Goal: Transaction & Acquisition: Book appointment/travel/reservation

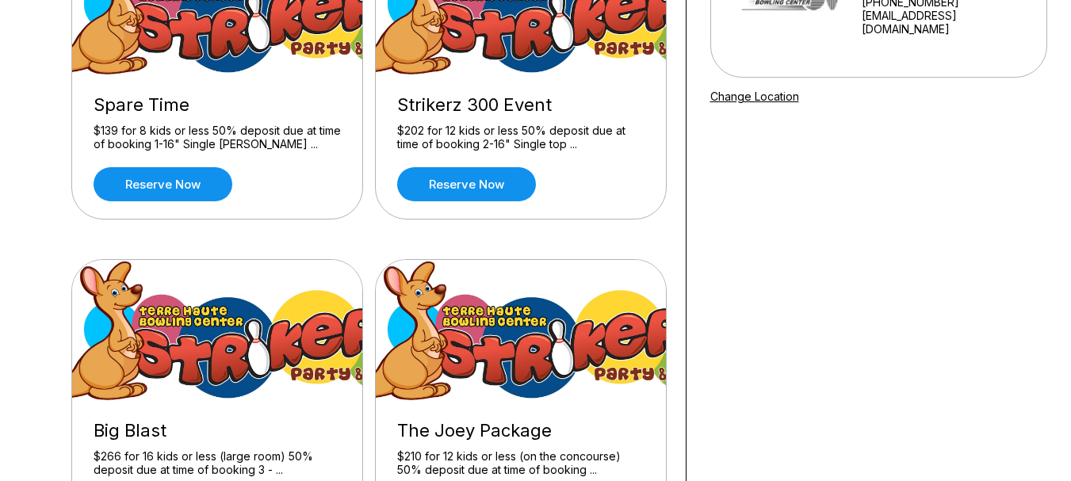
scroll to position [317, 0]
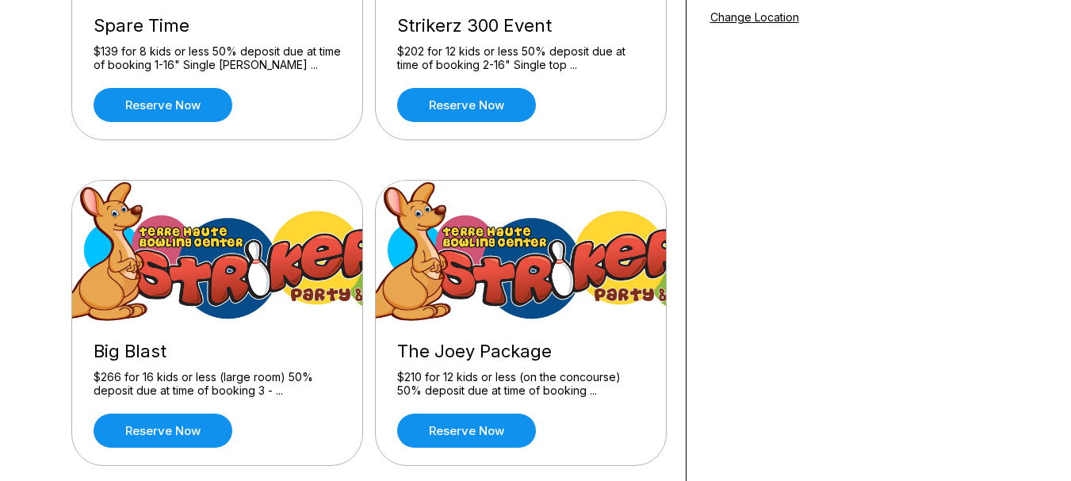
click at [475, 300] on img at bounding box center [522, 252] width 292 height 143
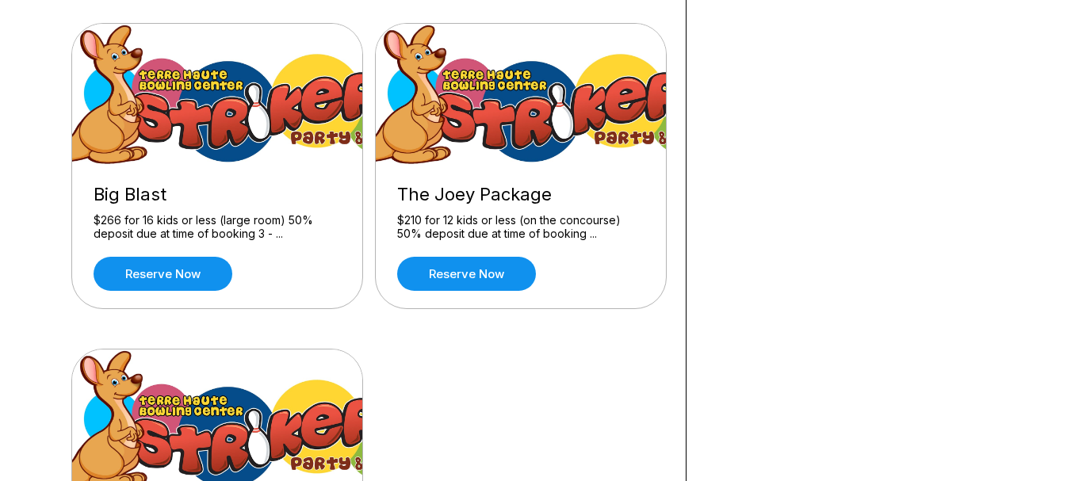
scroll to position [476, 0]
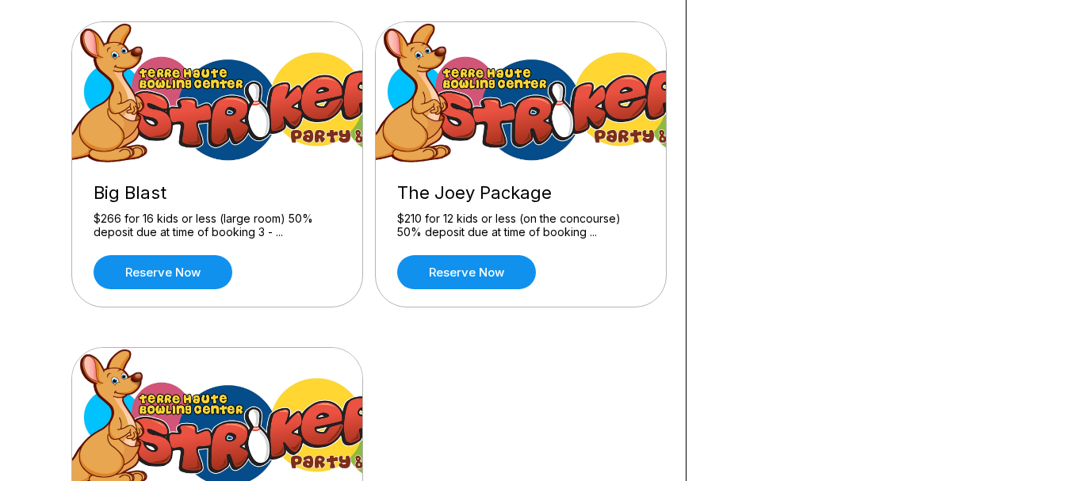
click at [497, 253] on div "The Joey Package $210 for 12 kids or less (on the concourse) 50% deposit due at…" at bounding box center [521, 236] width 290 height 142
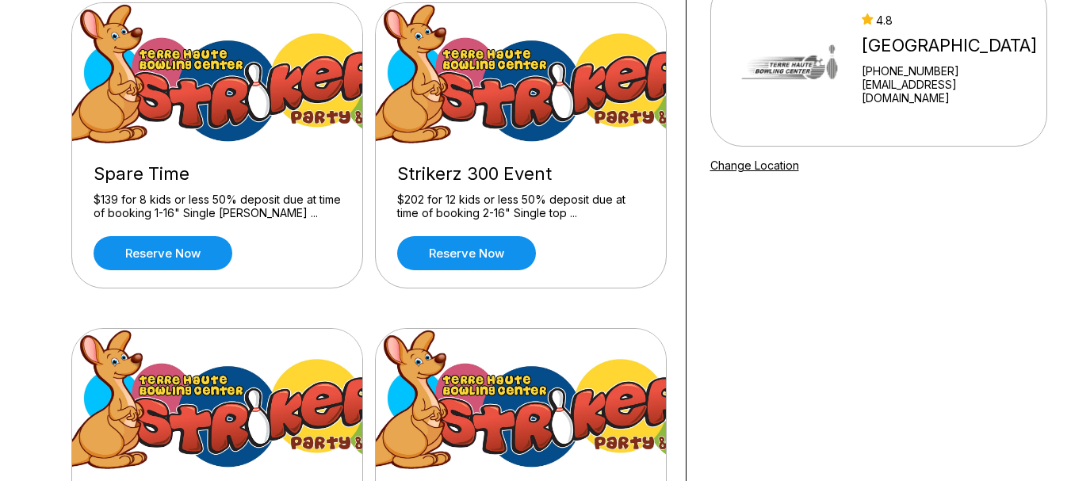
scroll to position [159, 0]
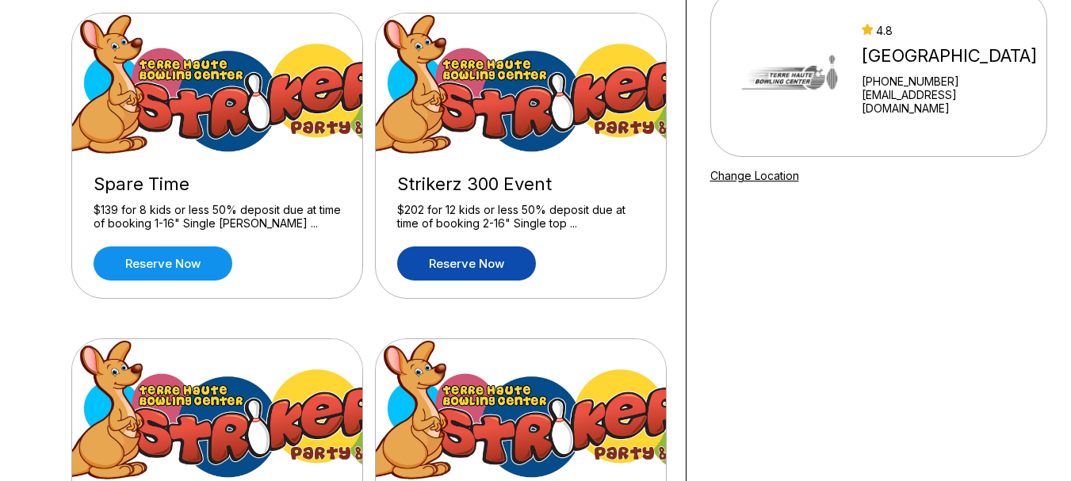
click at [506, 263] on link "Reserve now" at bounding box center [466, 264] width 139 height 34
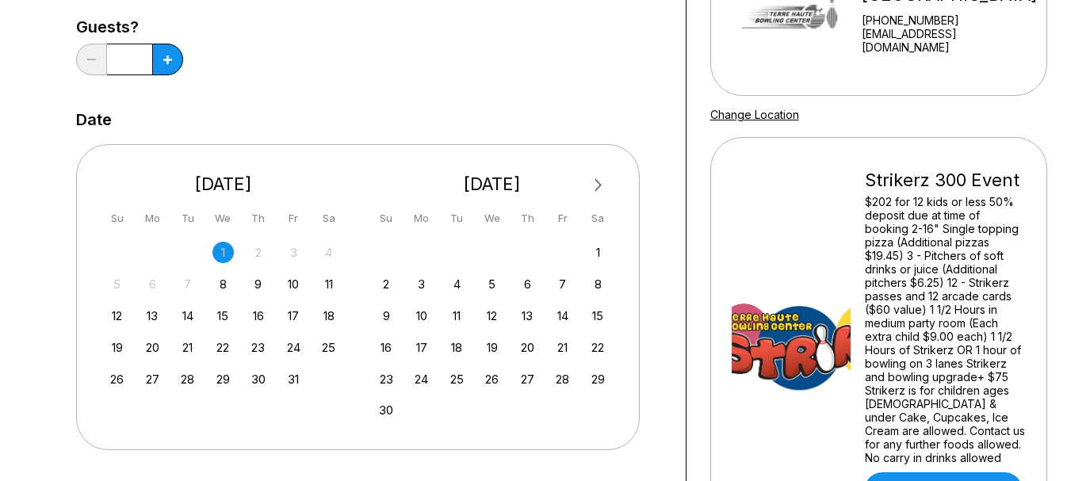
scroll to position [238, 0]
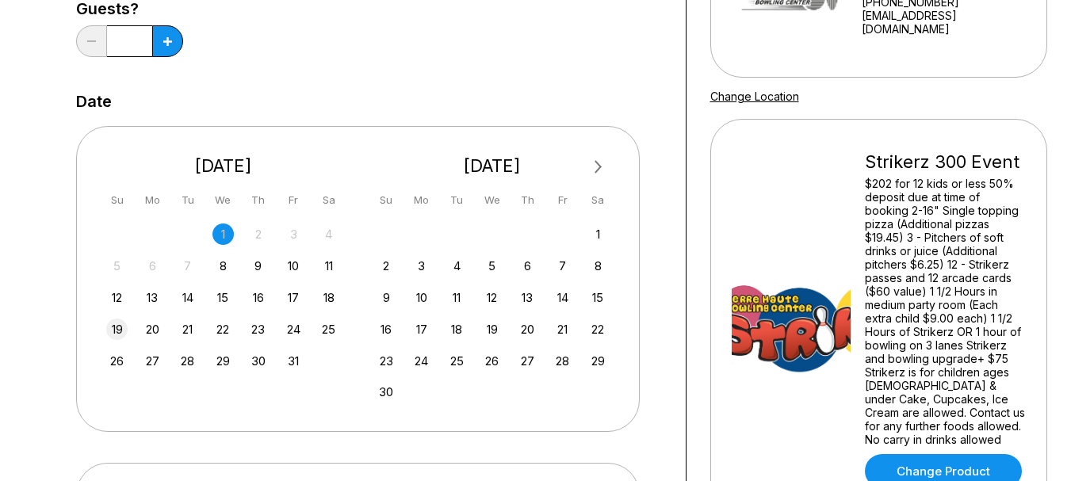
click at [113, 330] on div "19" at bounding box center [116, 329] width 21 height 21
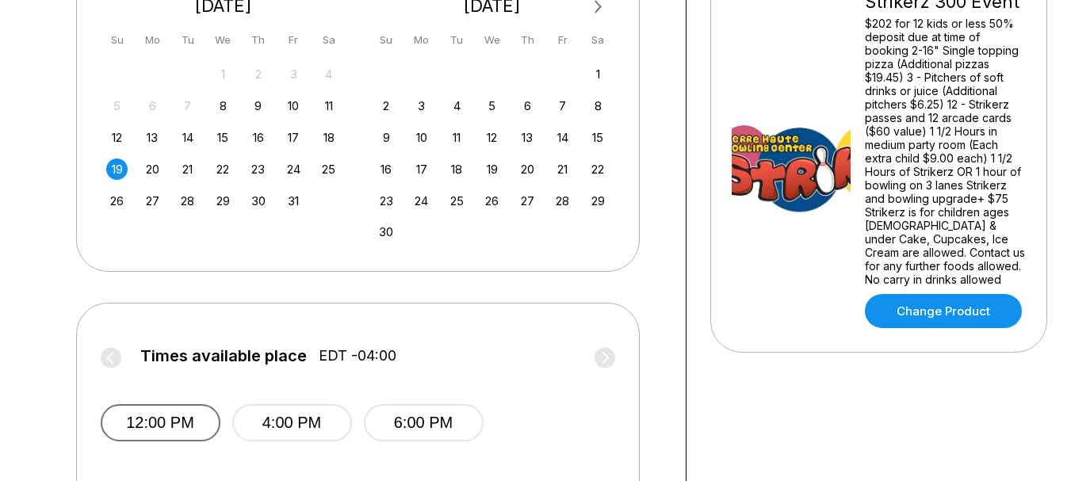
scroll to position [396, 0]
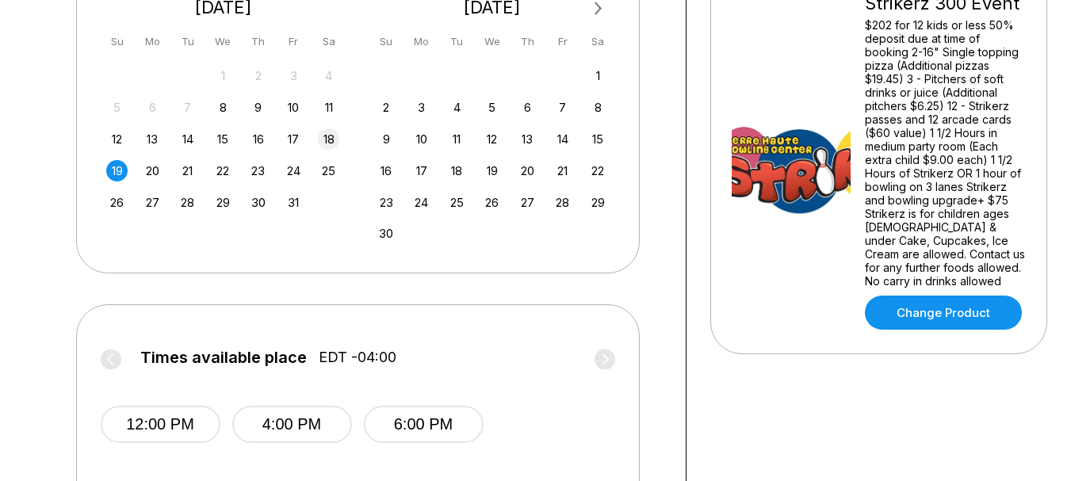
click at [327, 141] on div "18" at bounding box center [328, 138] width 21 height 21
click at [127, 172] on div "19" at bounding box center [116, 170] width 21 height 21
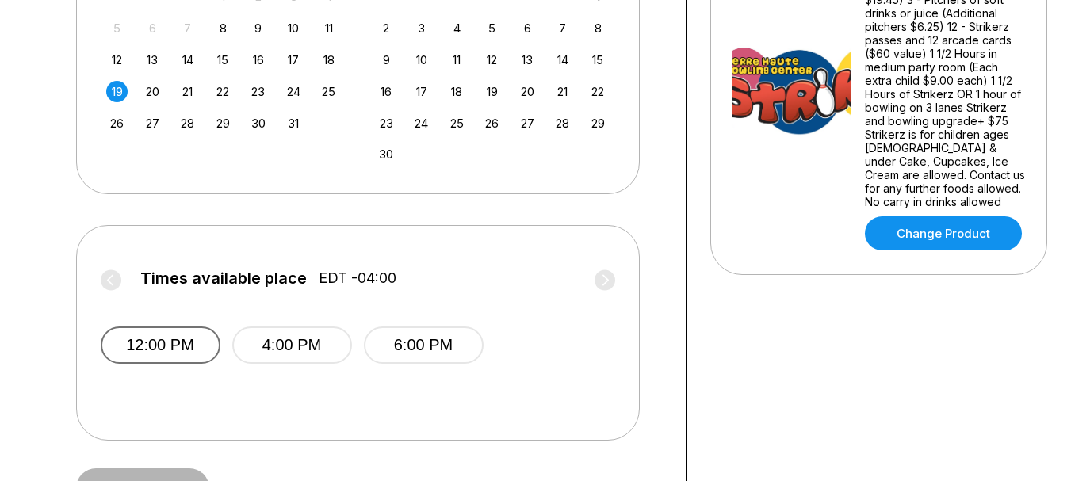
click at [177, 341] on button "12:00 PM" at bounding box center [161, 345] width 120 height 37
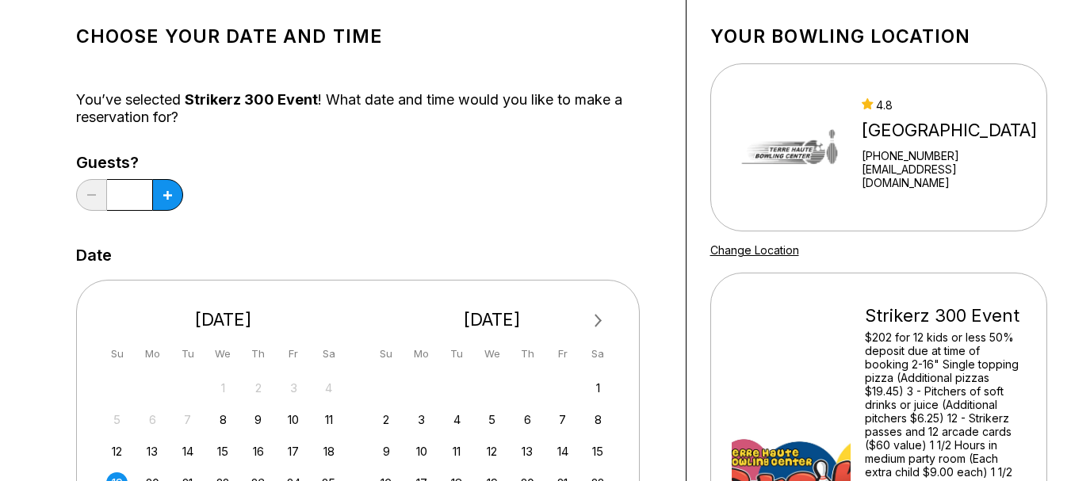
scroll to position [56, 0]
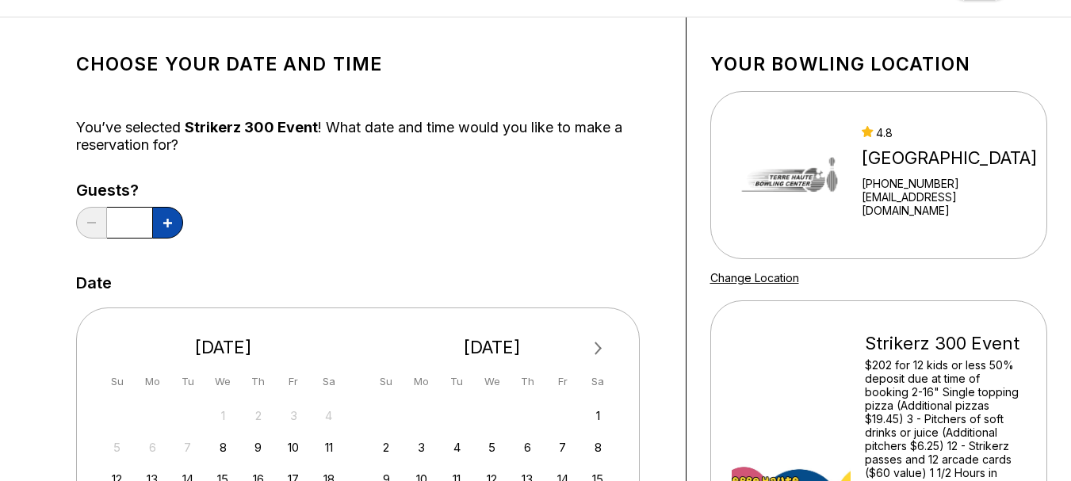
click at [166, 226] on icon at bounding box center [167, 223] width 9 height 9
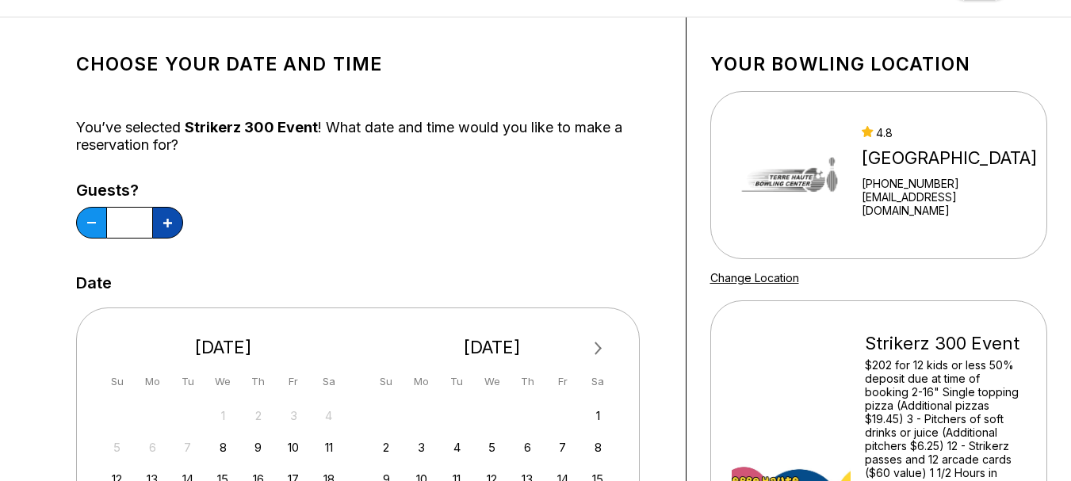
click at [166, 226] on icon at bounding box center [167, 223] width 9 height 9
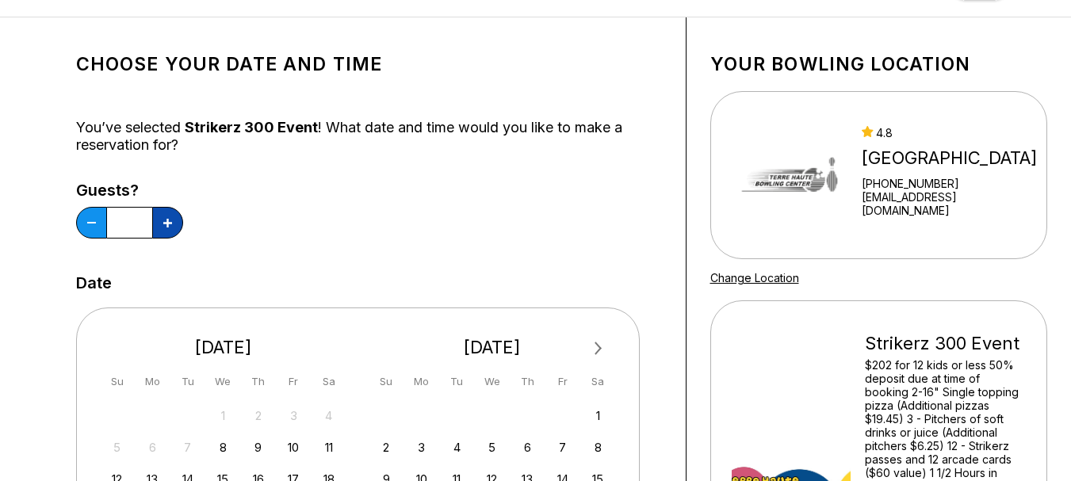
click at [166, 226] on icon at bounding box center [167, 223] width 9 height 9
type input "**"
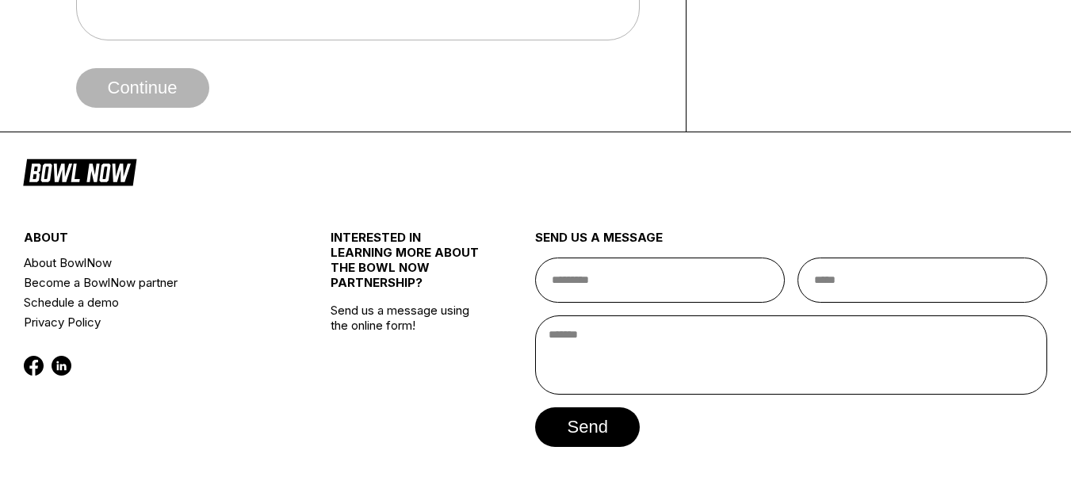
scroll to position [770, 0]
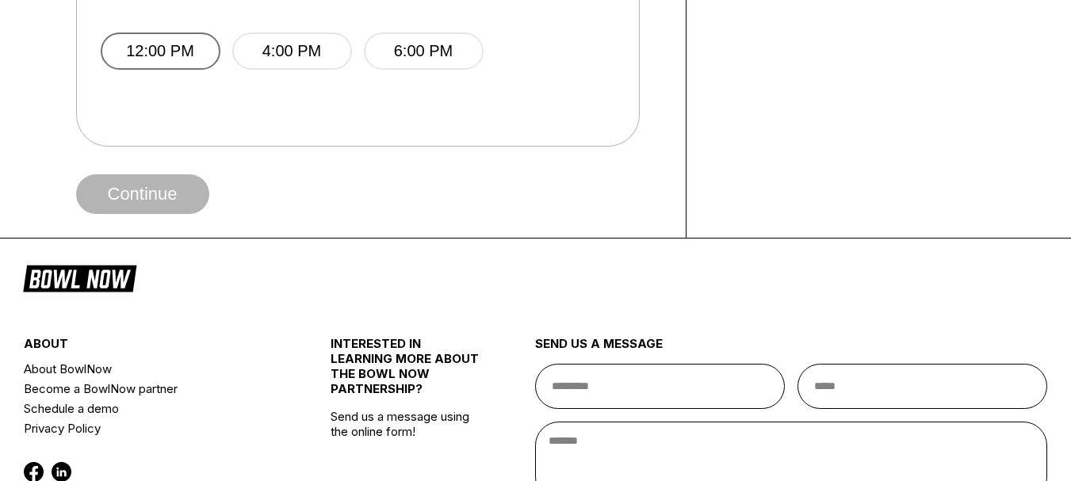
click at [148, 34] on button "12:00 PM" at bounding box center [161, 50] width 120 height 37
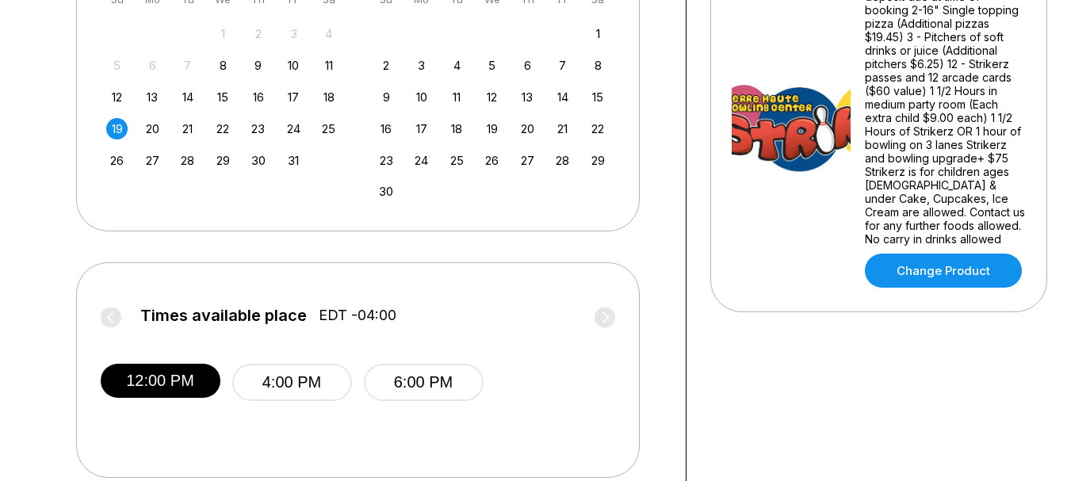
scroll to position [555, 0]
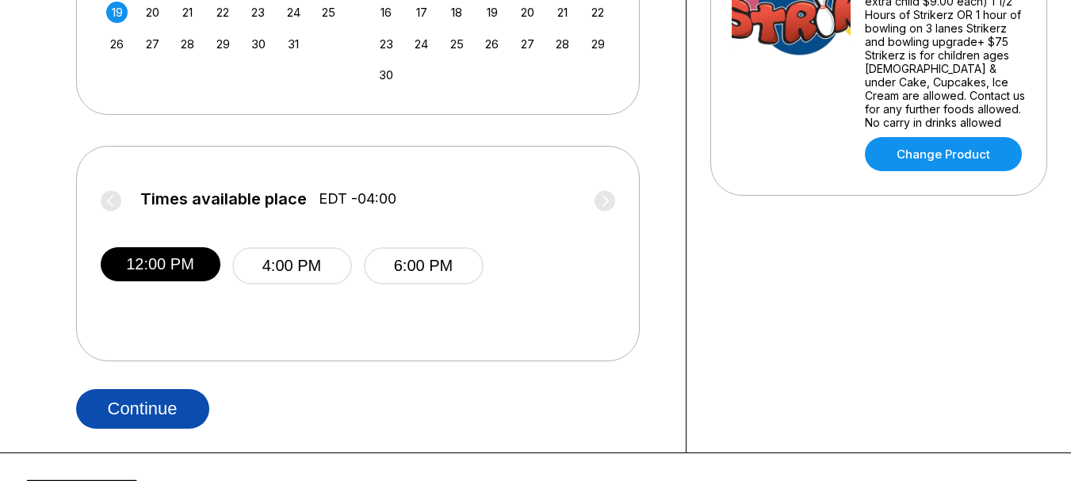
click at [186, 418] on button "Continue" at bounding box center [142, 409] width 133 height 40
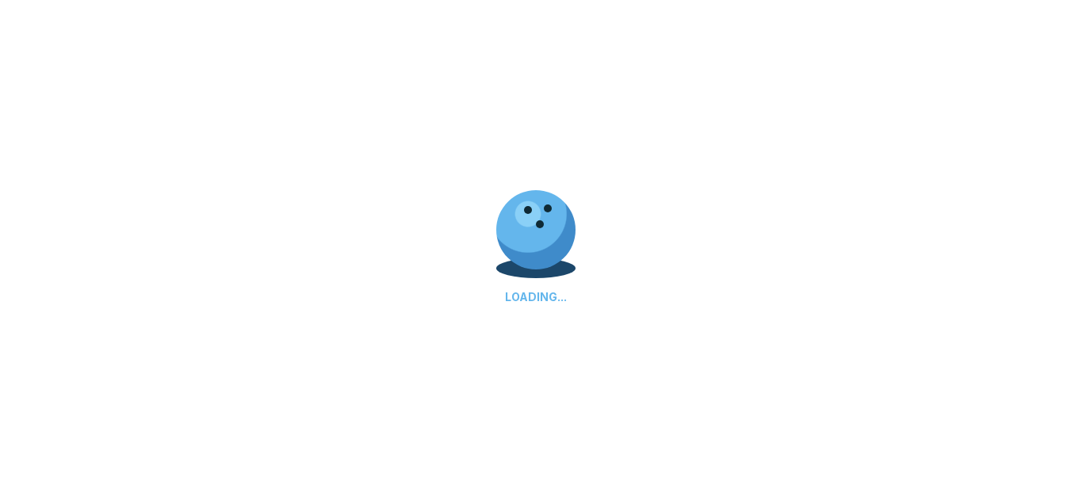
select select "**"
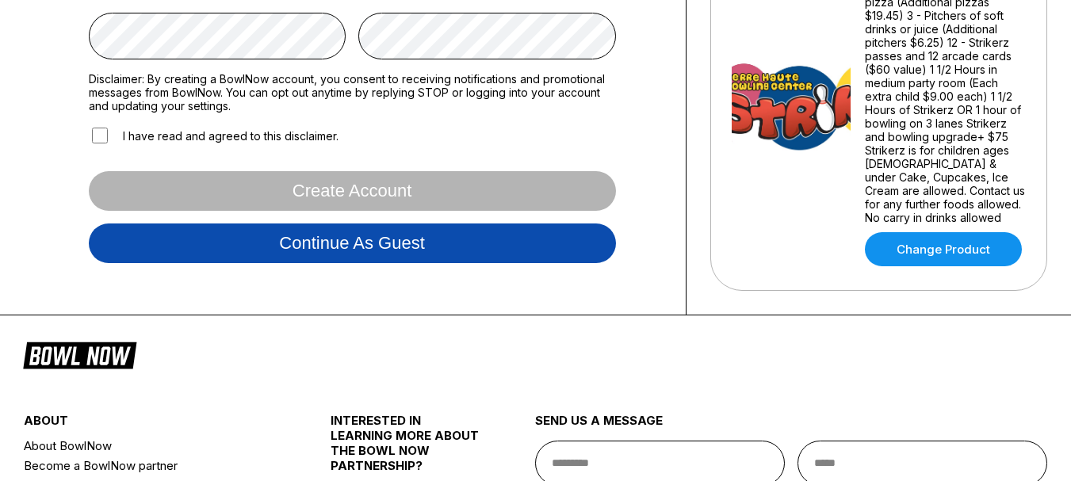
click at [397, 247] on button "Continue as guest" at bounding box center [352, 244] width 527 height 40
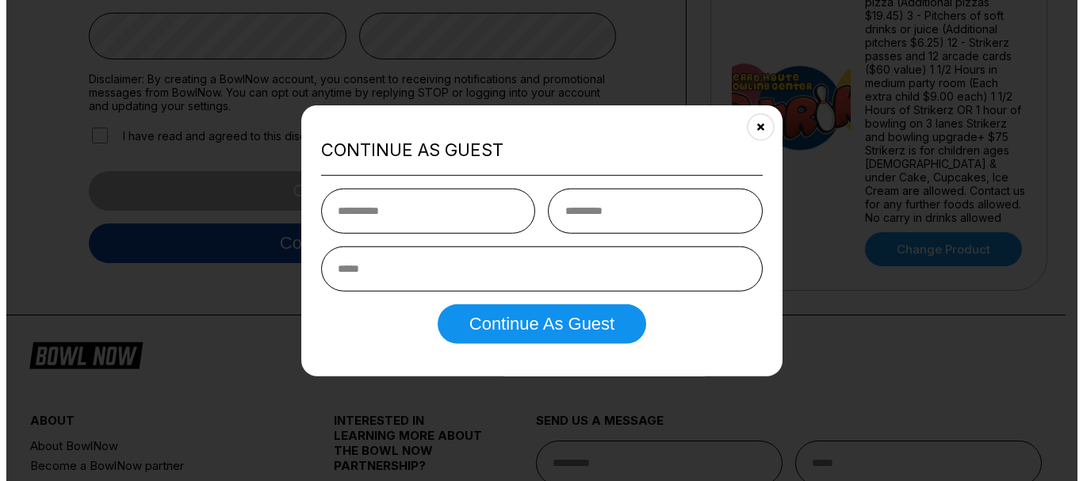
scroll to position [296, 0]
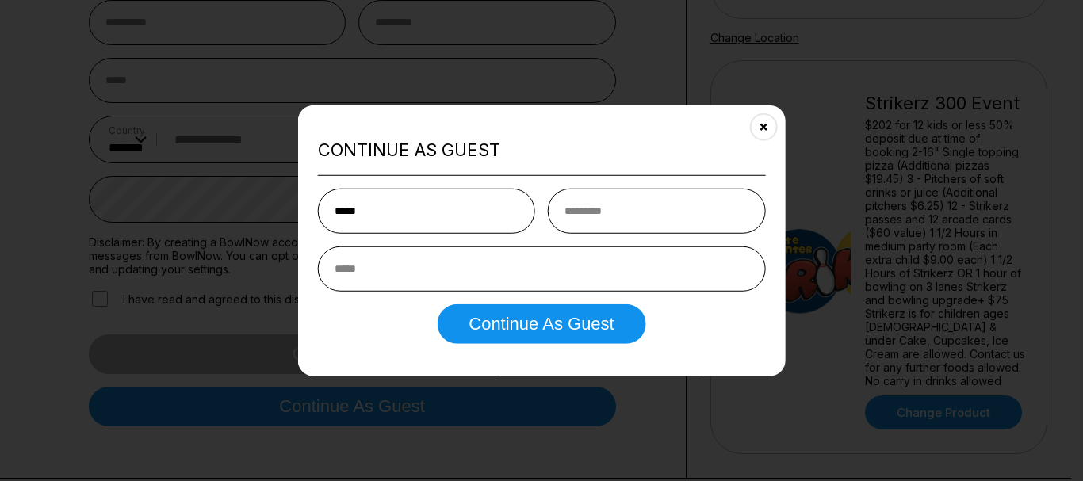
type input "*****"
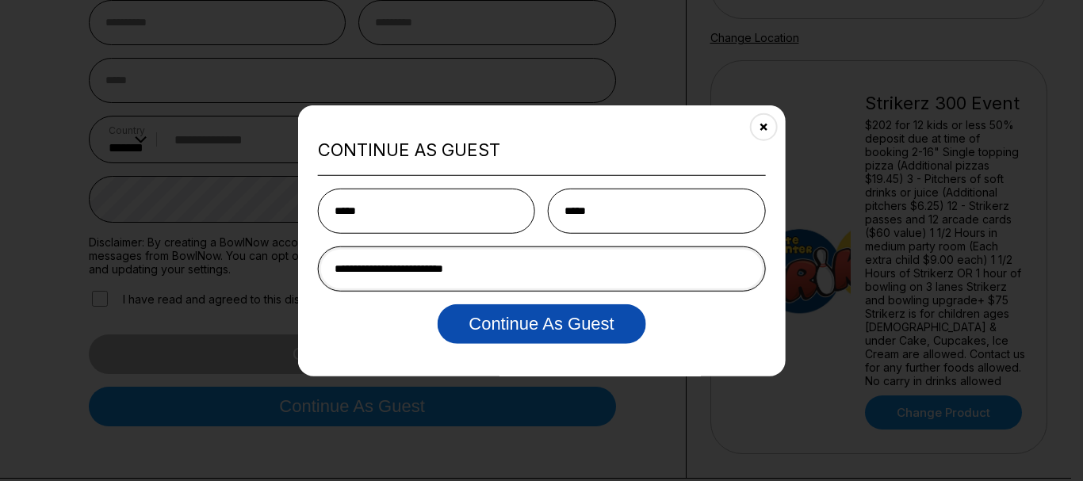
type input "**********"
click at [547, 323] on button "Continue as Guest" at bounding box center [541, 324] width 208 height 40
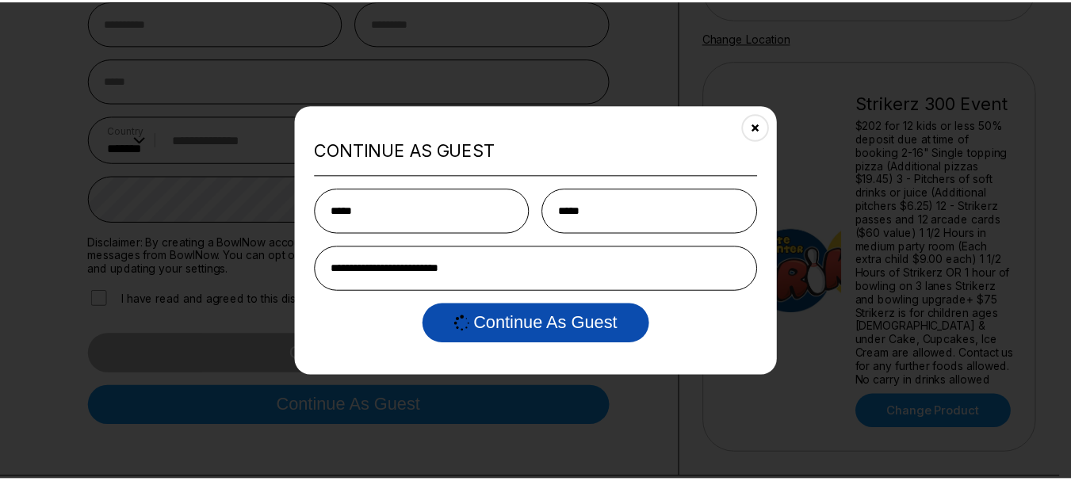
scroll to position [0, 0]
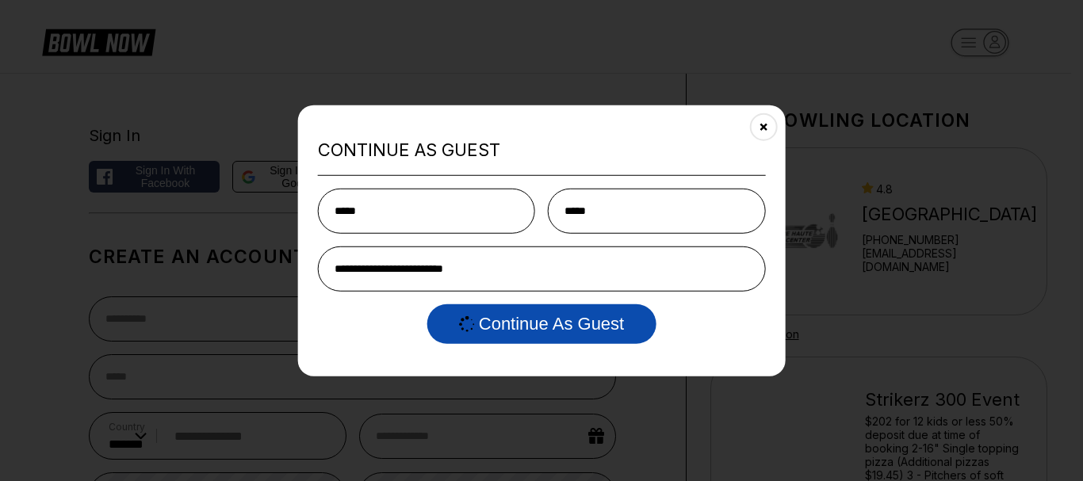
select select "**"
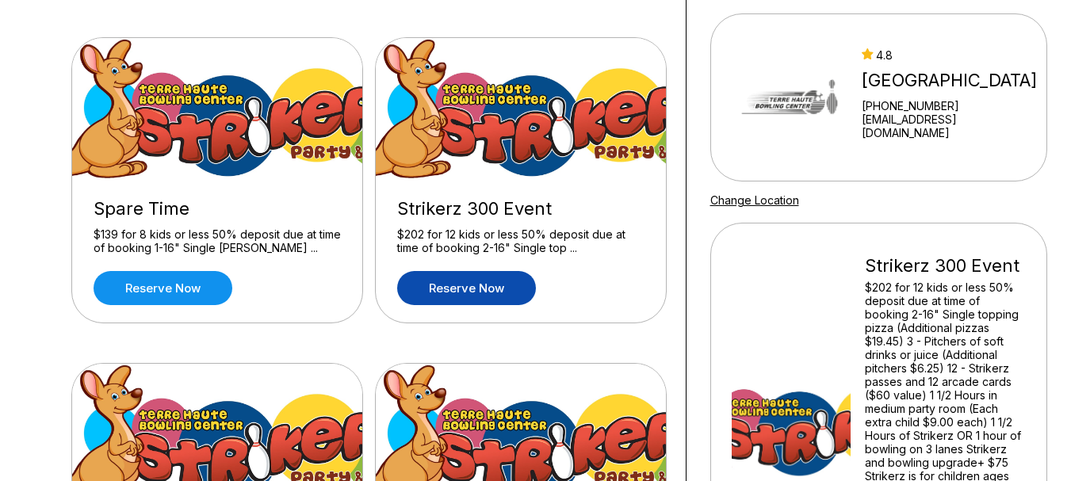
scroll to position [159, 0]
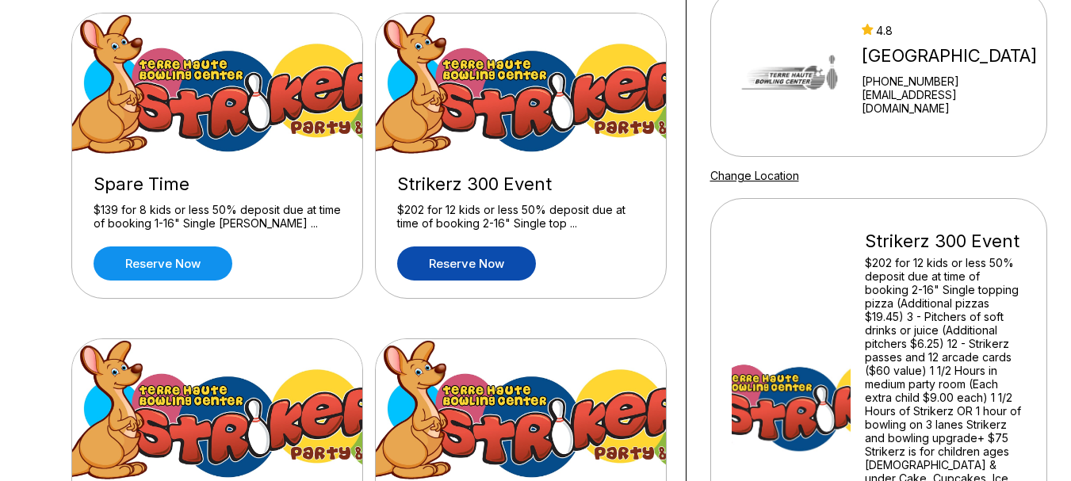
click at [489, 267] on link "Reserve now" at bounding box center [466, 264] width 139 height 34
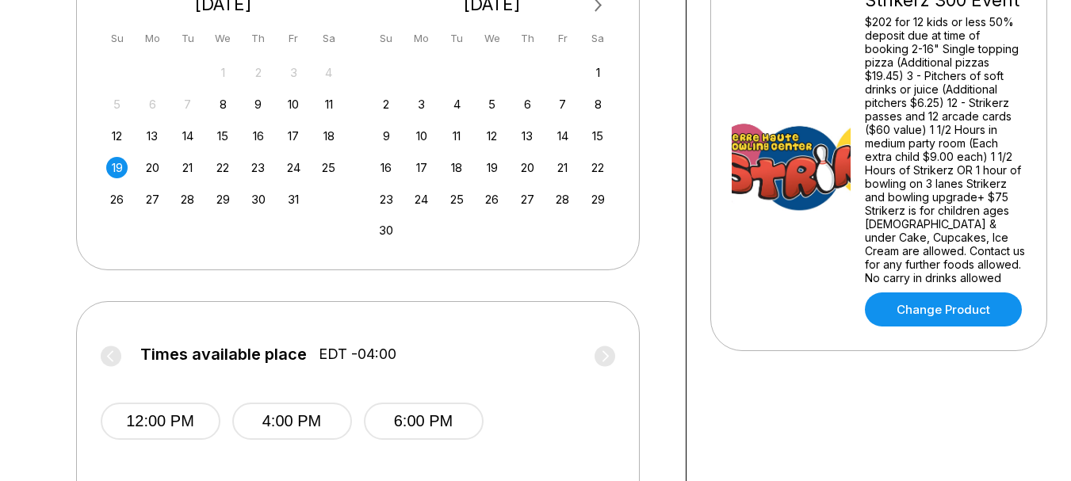
scroll to position [396, 0]
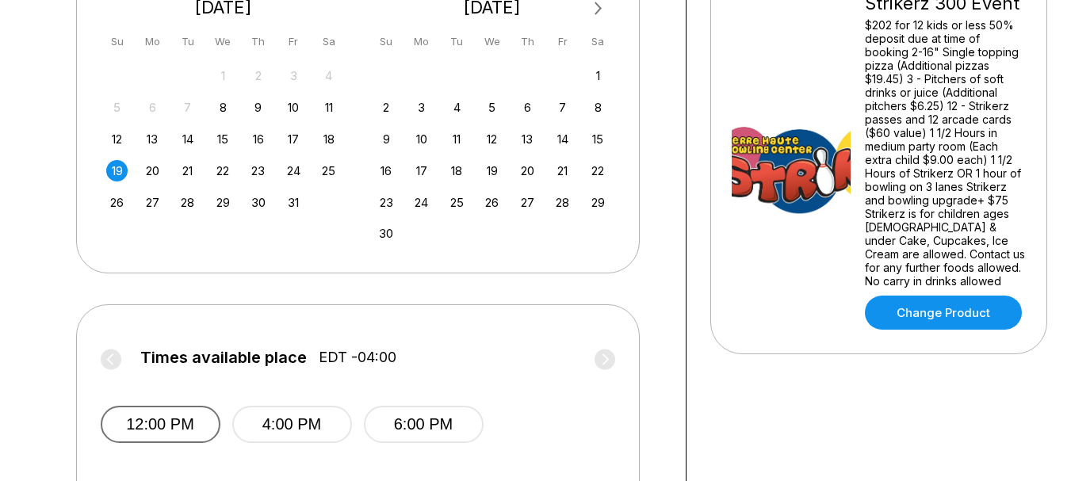
click at [148, 412] on button "12:00 PM" at bounding box center [161, 424] width 120 height 37
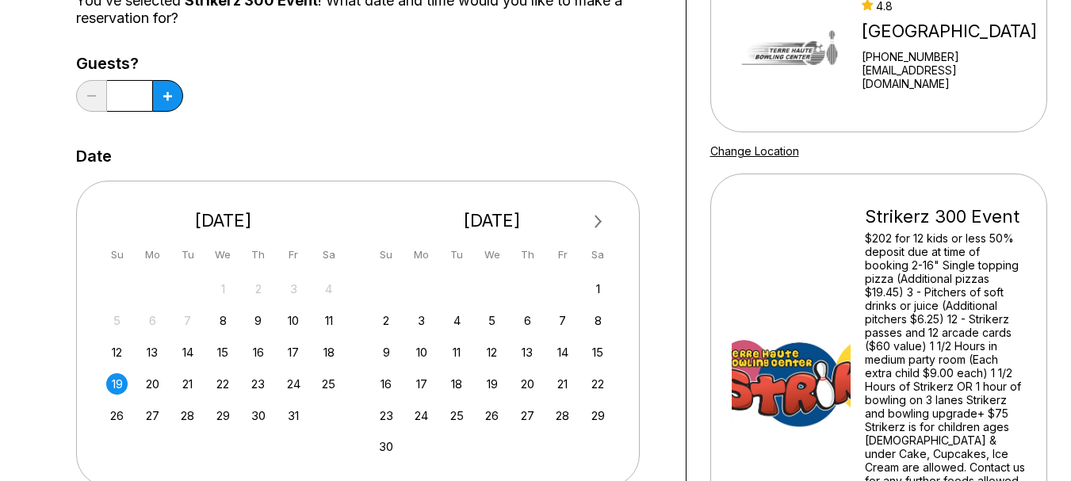
scroll to position [159, 0]
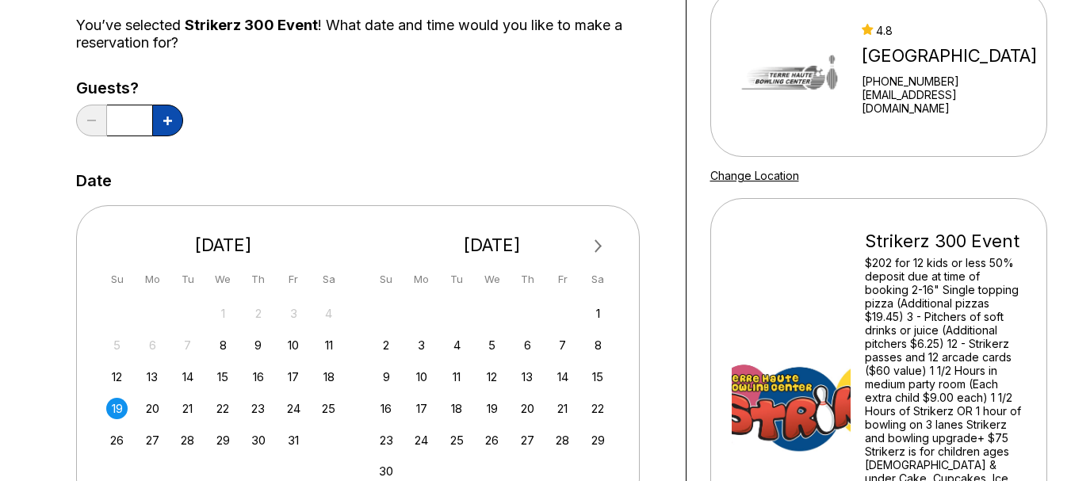
click at [159, 124] on button at bounding box center [167, 121] width 31 height 32
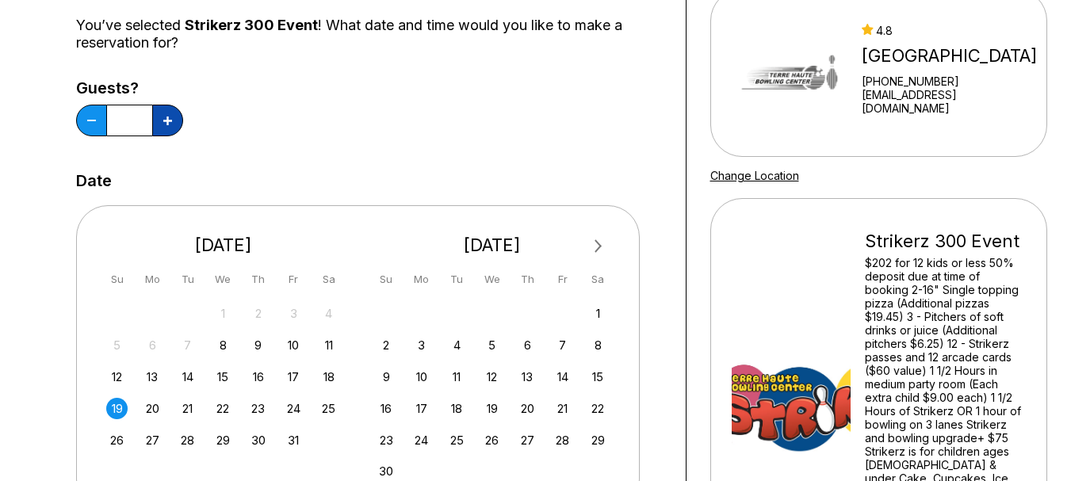
click at [159, 124] on button at bounding box center [167, 121] width 31 height 32
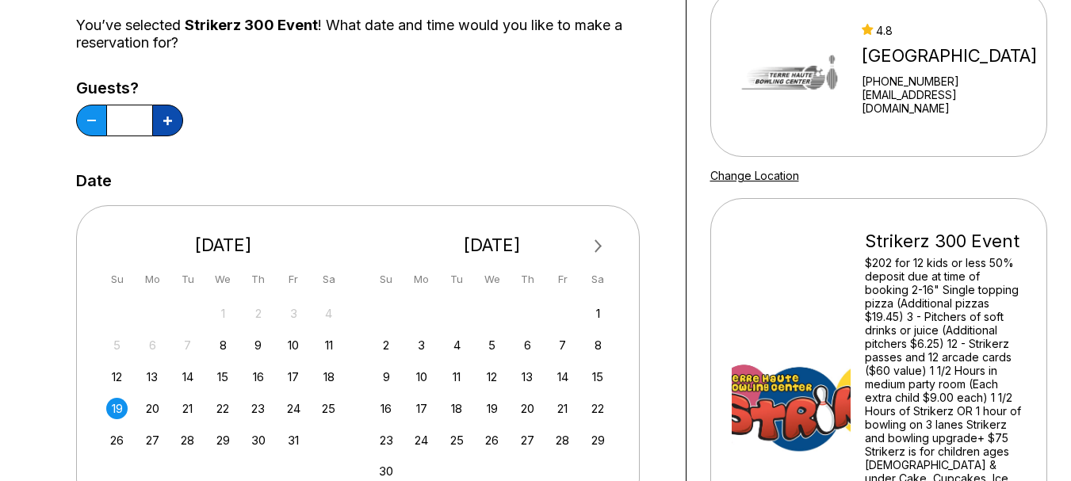
click at [159, 124] on button at bounding box center [167, 121] width 31 height 32
type input "**"
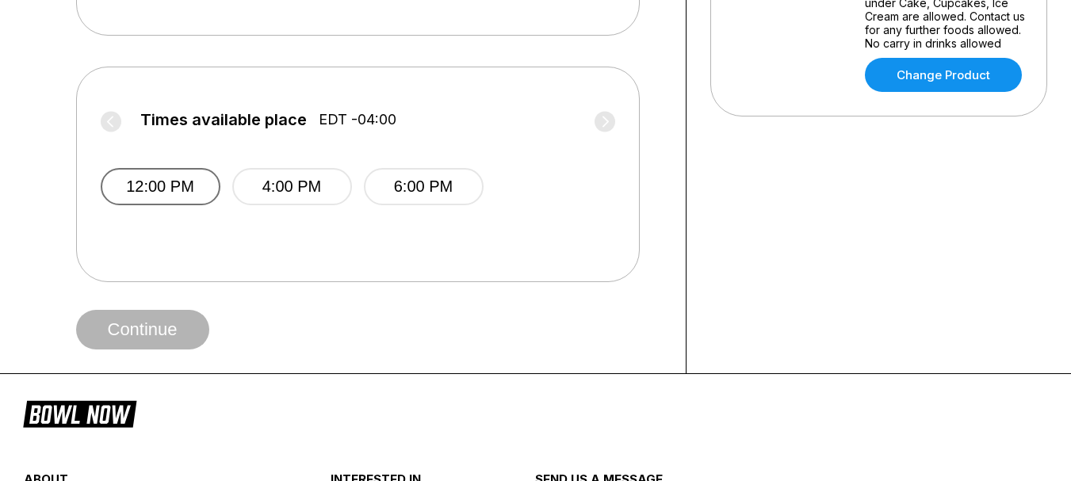
click at [178, 196] on button "12:00 PM" at bounding box center [161, 186] width 120 height 37
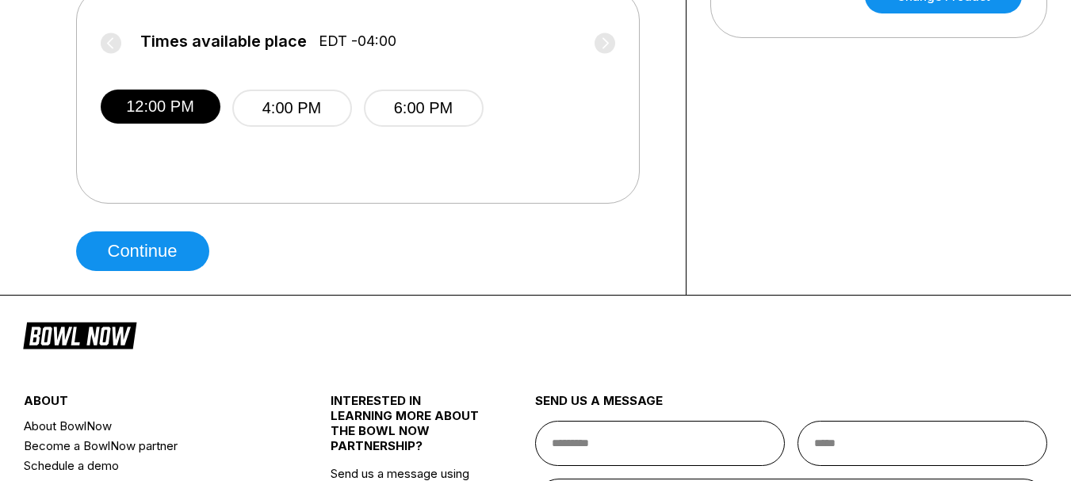
scroll to position [713, 0]
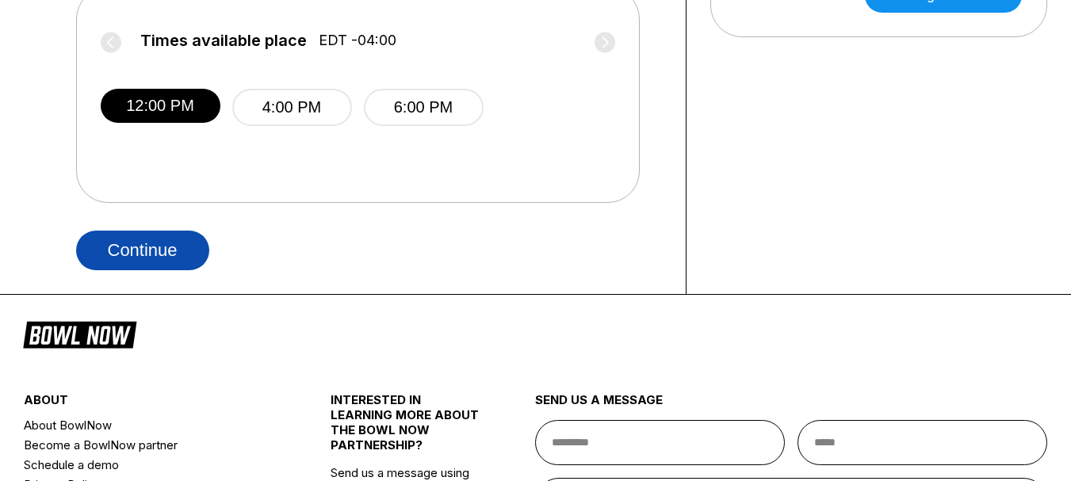
click at [173, 254] on button "Continue" at bounding box center [142, 251] width 133 height 40
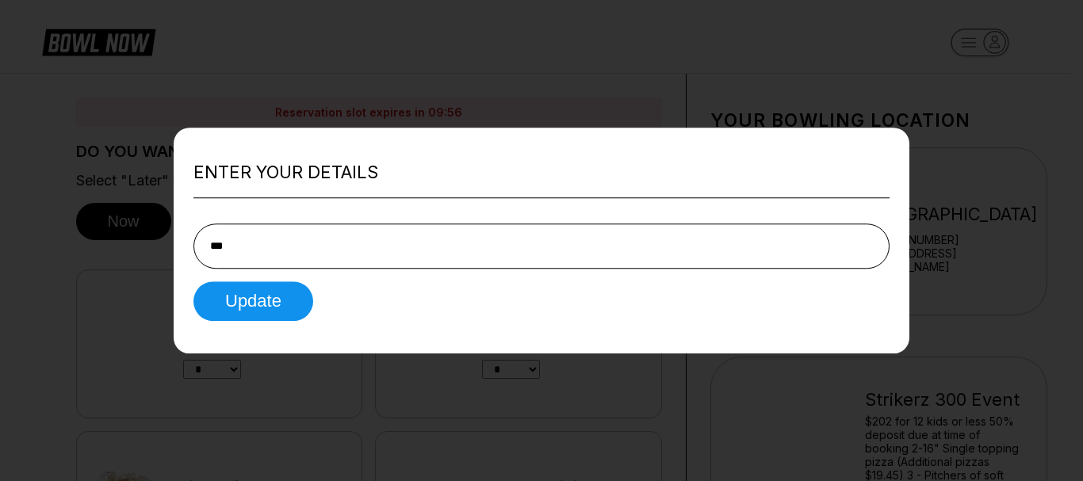
type input "**********"
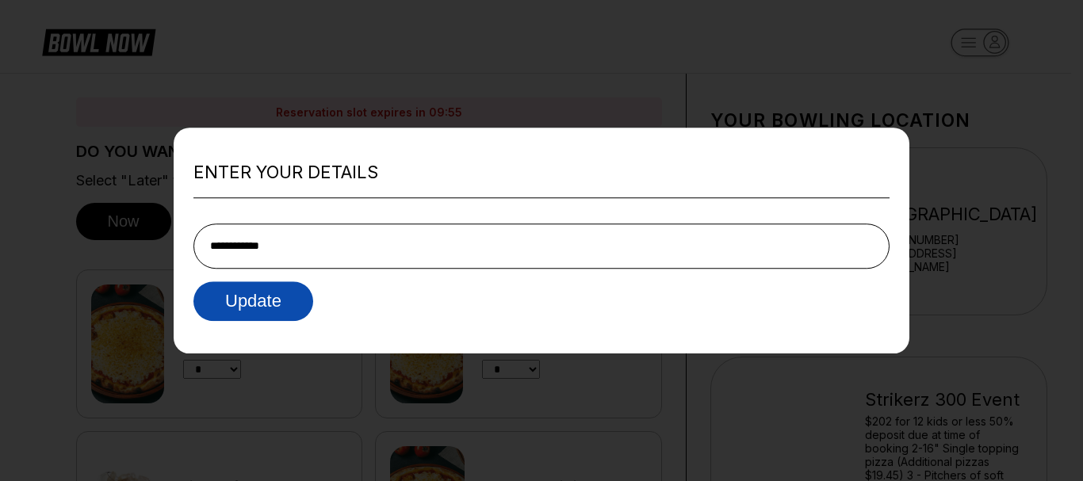
click at [265, 307] on button "Update" at bounding box center [253, 301] width 120 height 40
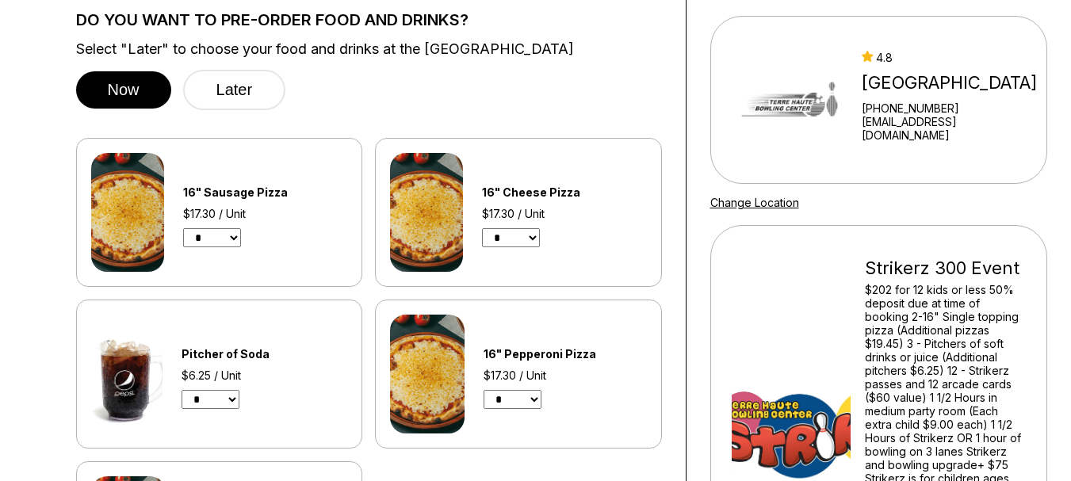
scroll to position [159, 0]
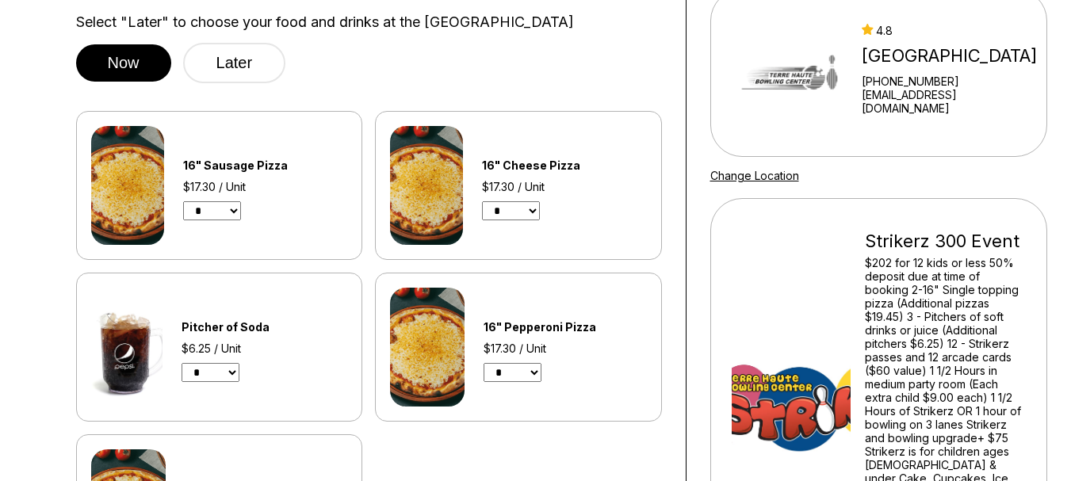
click at [533, 216] on select "* *" at bounding box center [511, 210] width 58 height 19
select select "*"
click at [482, 201] on select "* *" at bounding box center [511, 210] width 58 height 19
click at [526, 368] on select "* *" at bounding box center [513, 372] width 58 height 19
select select "*"
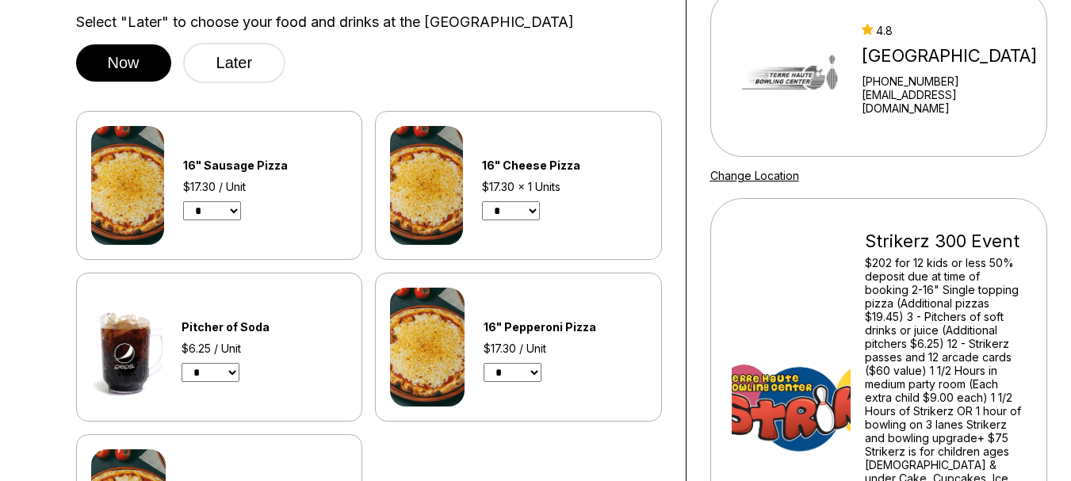
click at [484, 363] on select "* *" at bounding box center [513, 372] width 58 height 19
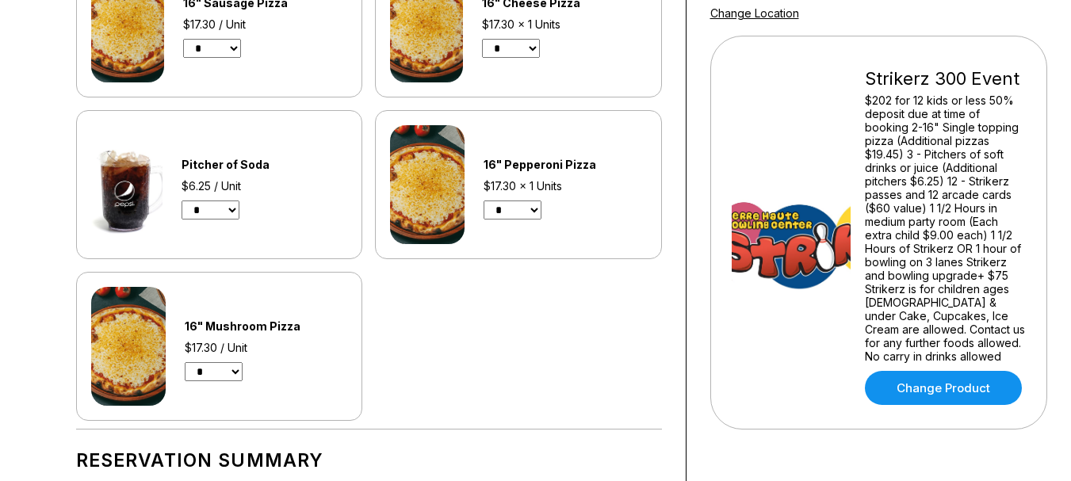
scroll to position [317, 0]
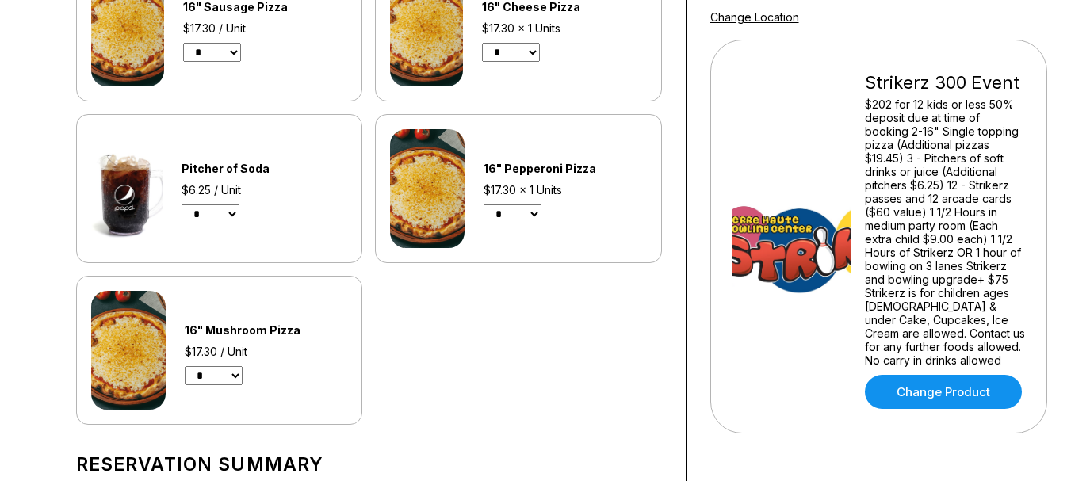
click at [220, 205] on select "* *" at bounding box center [211, 214] width 58 height 19
select select "*"
click at [182, 205] on select "* *" at bounding box center [211, 214] width 58 height 19
click at [222, 210] on select "* *" at bounding box center [211, 214] width 58 height 19
click at [182, 205] on select "* *" at bounding box center [211, 214] width 58 height 19
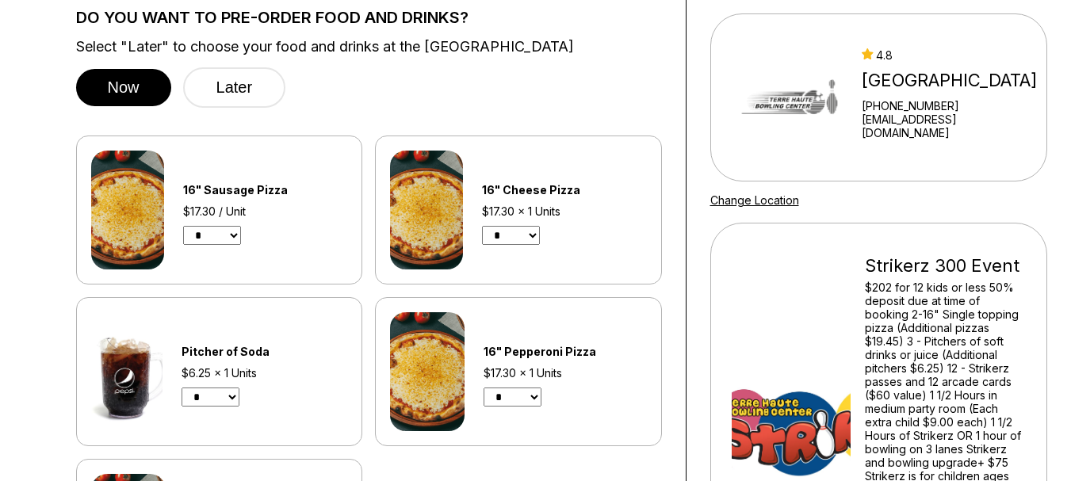
scroll to position [79, 0]
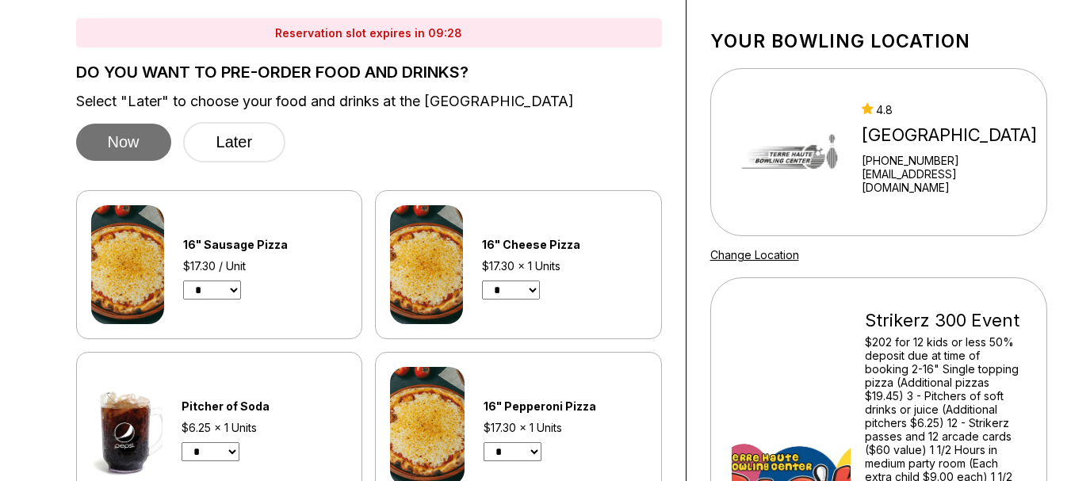
click at [105, 151] on button "Now" at bounding box center [123, 142] width 95 height 37
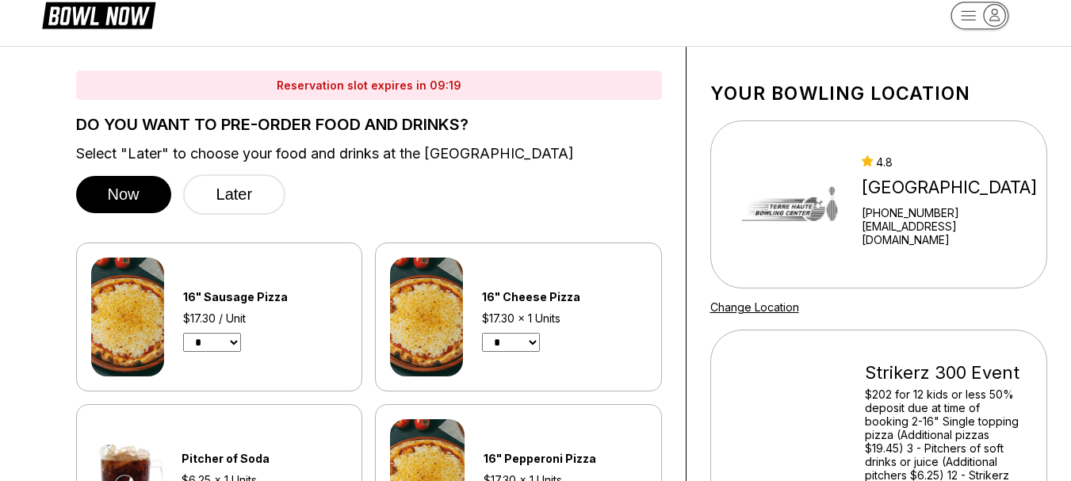
scroll to position [0, 0]
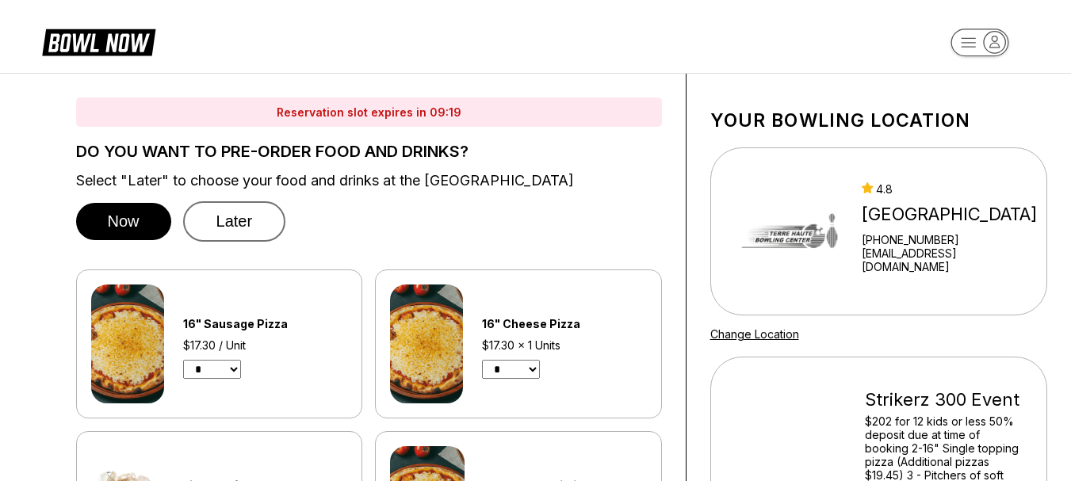
click at [237, 217] on button "Later" at bounding box center [234, 221] width 103 height 40
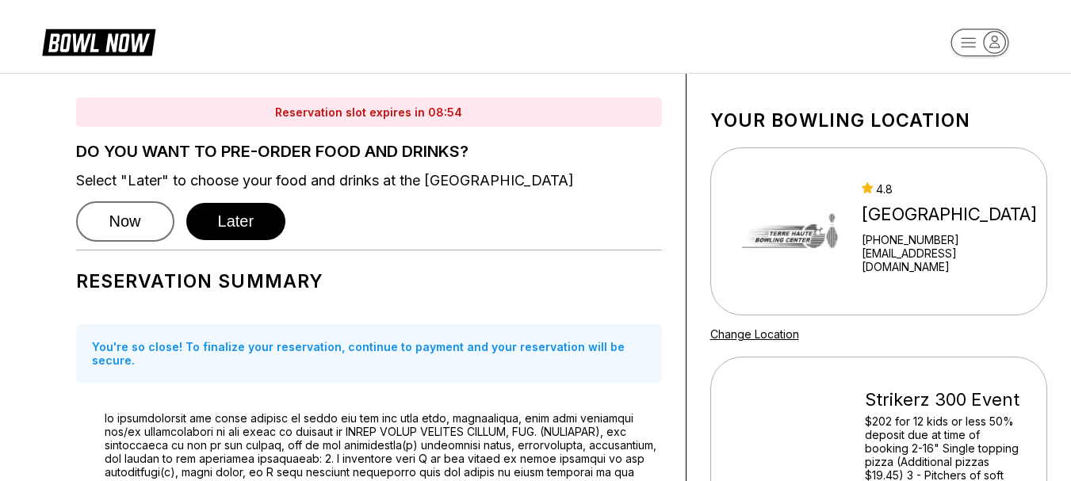
click at [128, 220] on button "Now" at bounding box center [125, 221] width 98 height 40
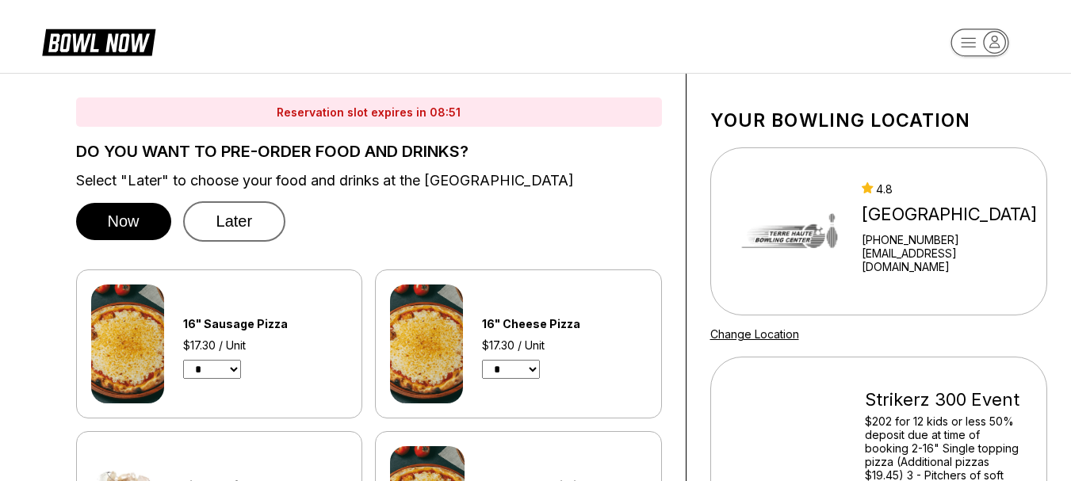
click at [227, 209] on button "Later" at bounding box center [234, 221] width 103 height 40
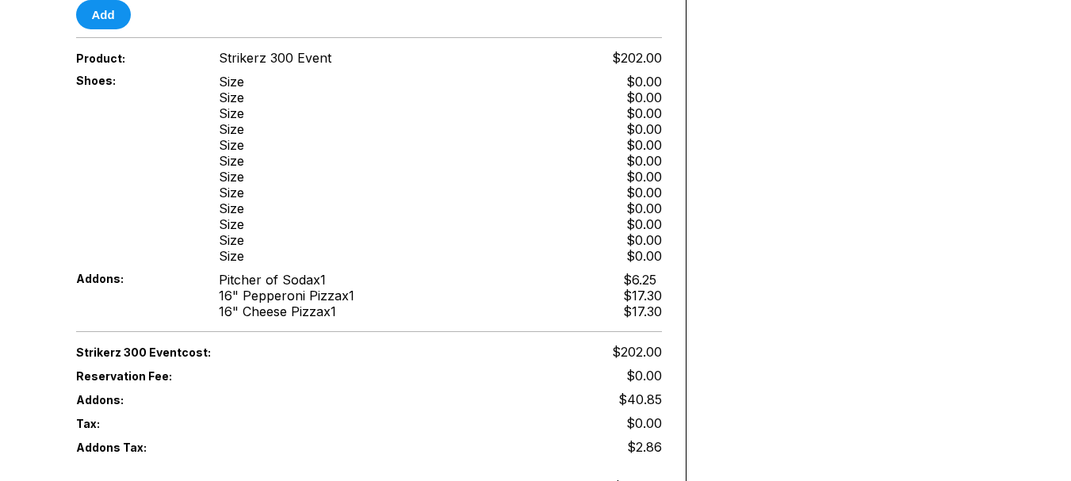
scroll to position [951, 0]
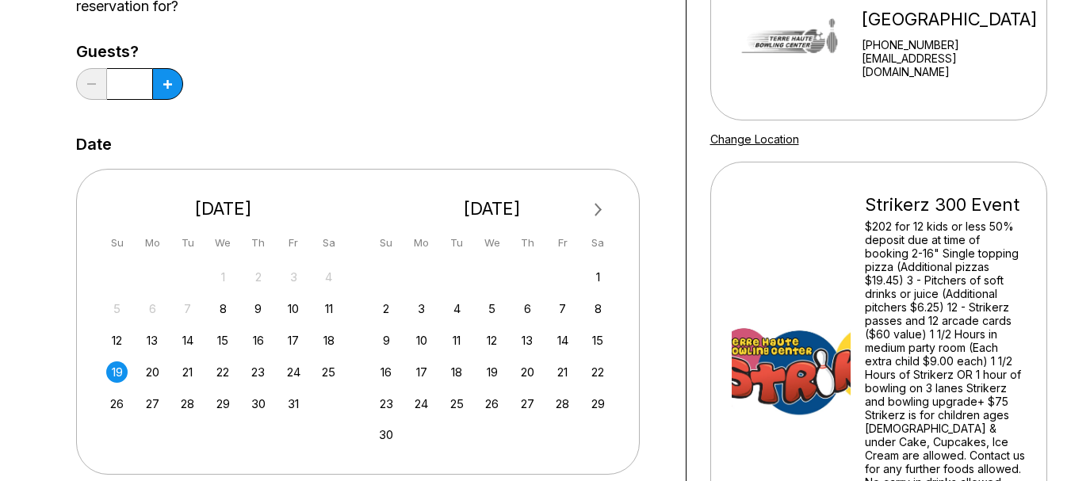
scroll to position [79, 0]
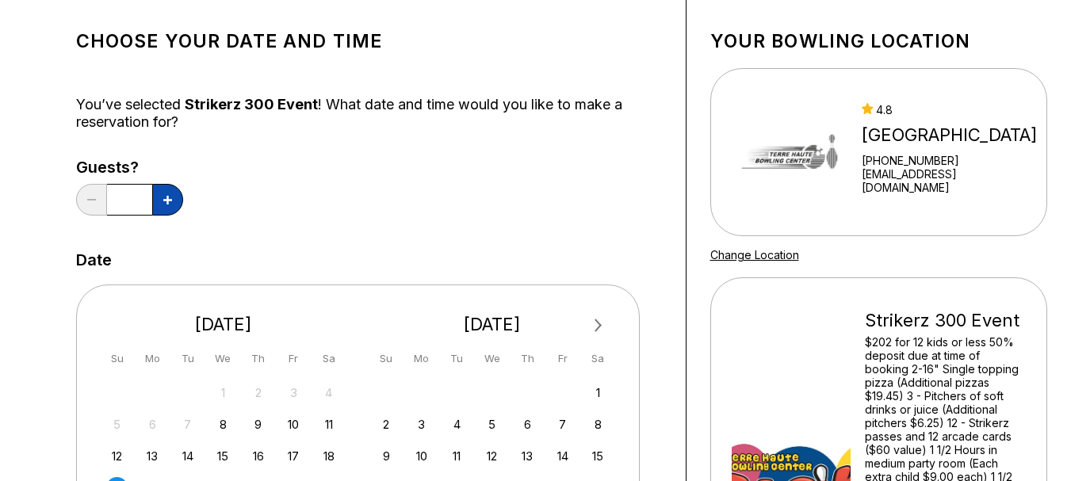
click at [166, 209] on button at bounding box center [167, 200] width 31 height 32
click at [166, 207] on button at bounding box center [167, 200] width 31 height 32
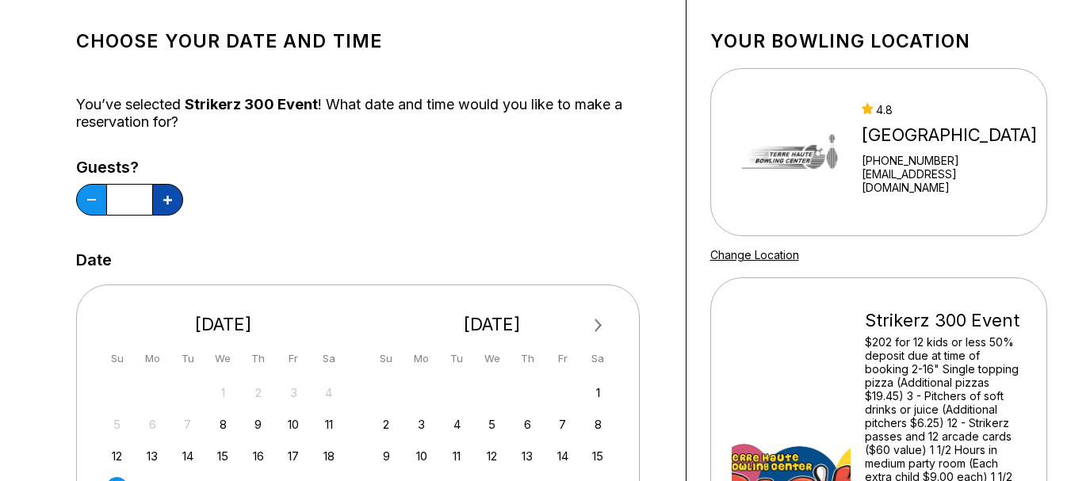
click at [166, 207] on button at bounding box center [167, 200] width 31 height 32
click at [166, 204] on icon at bounding box center [167, 200] width 9 height 9
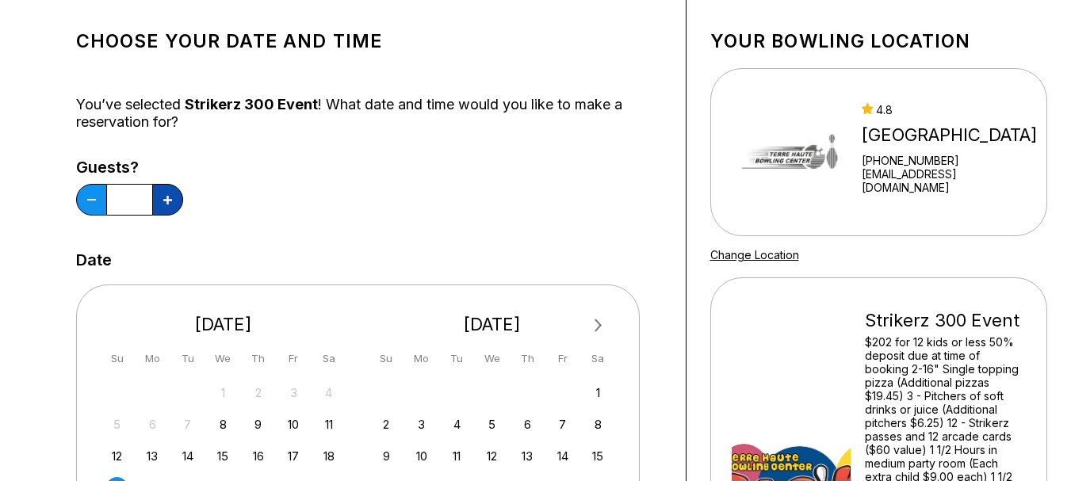
click at [166, 204] on icon at bounding box center [167, 200] width 9 height 9
type input "**"
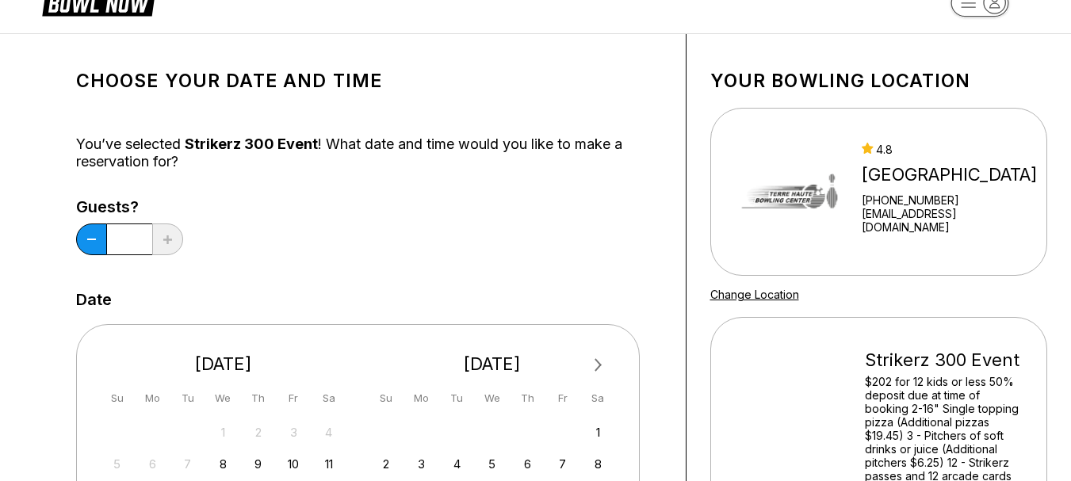
scroll to position [0, 0]
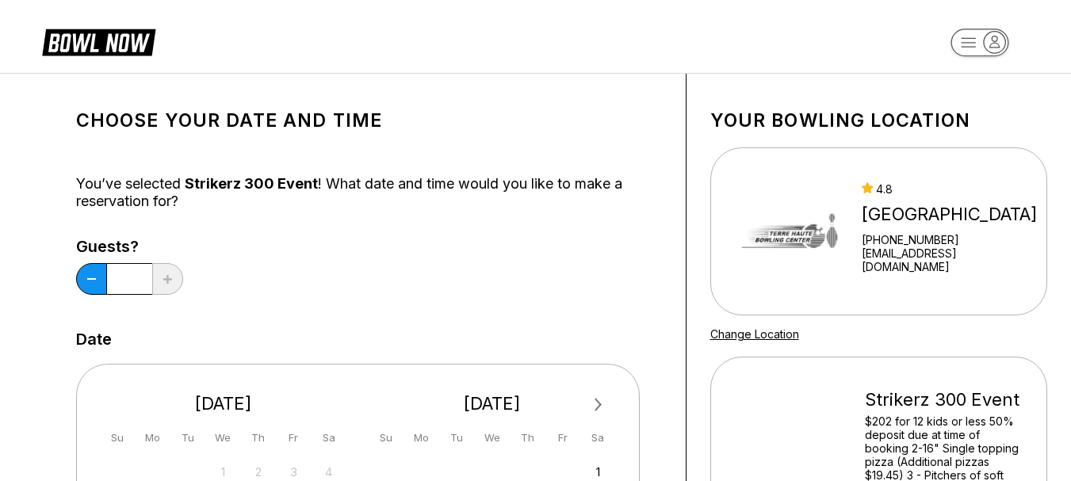
click at [981, 41] on rect "button" at bounding box center [979, 43] width 58 height 28
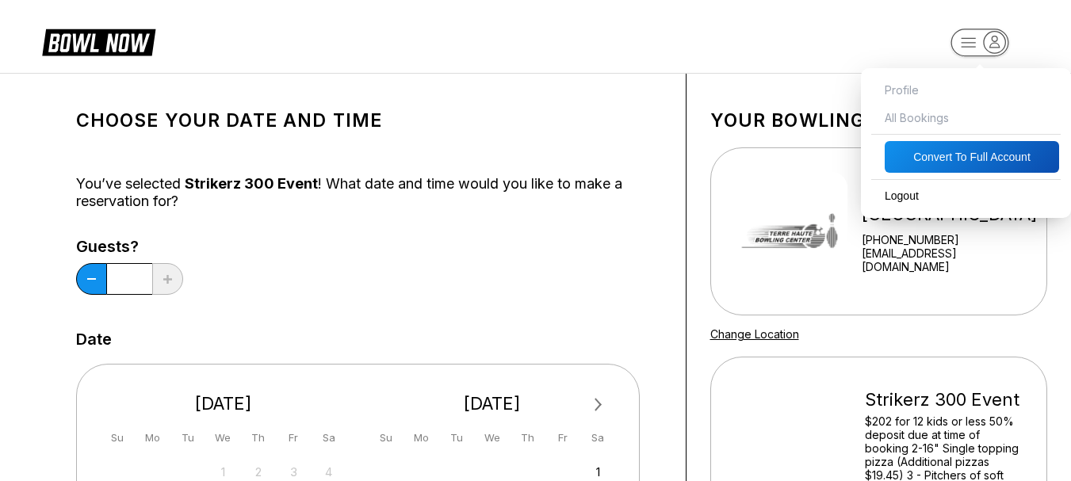
click at [911, 124] on span "All Bookings" at bounding box center [966, 118] width 194 height 28
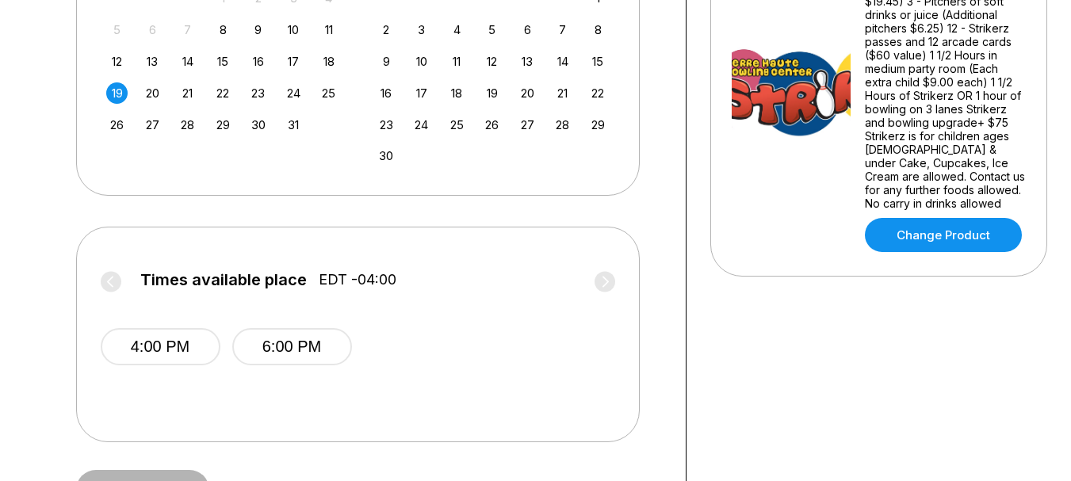
scroll to position [476, 0]
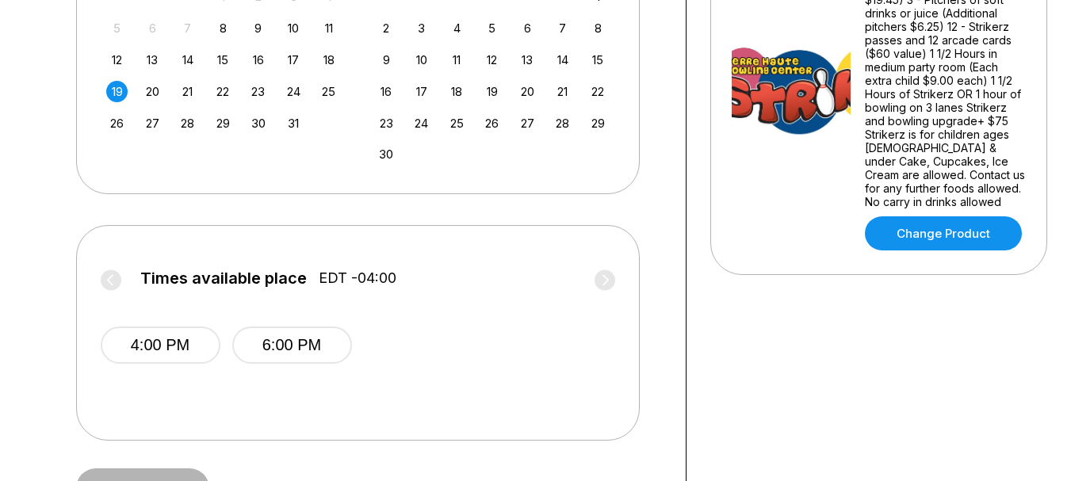
click at [814, 256] on div "Strikerz 300 Event $202 for 12 kids or less 50% deposit due at time of booking …" at bounding box center [878, 78] width 337 height 394
click at [849, 151] on div "Strikerz 300 Event $202 for 12 kids or less 50% deposit due at time of booking …" at bounding box center [879, 78] width 294 height 345
click at [947, 219] on link "Change Product" at bounding box center [943, 233] width 157 height 34
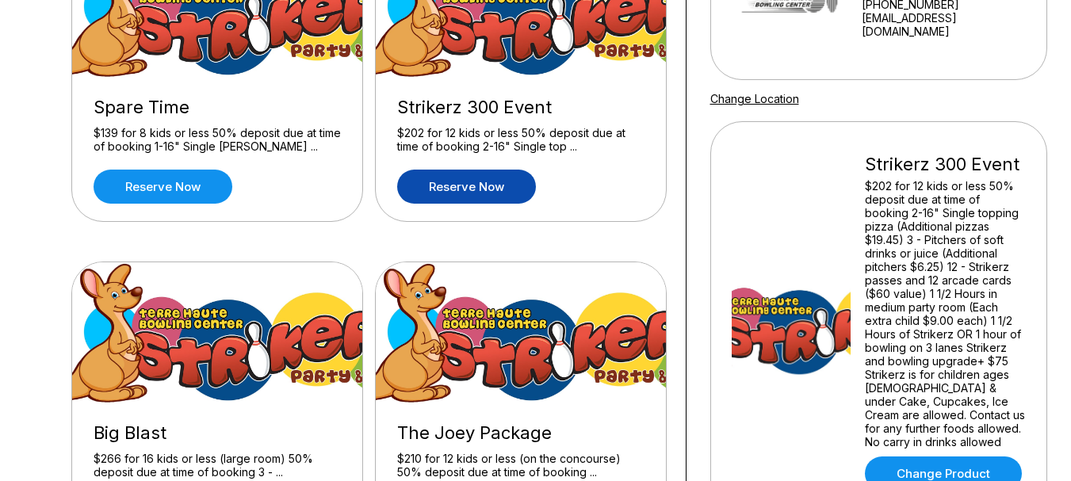
scroll to position [238, 0]
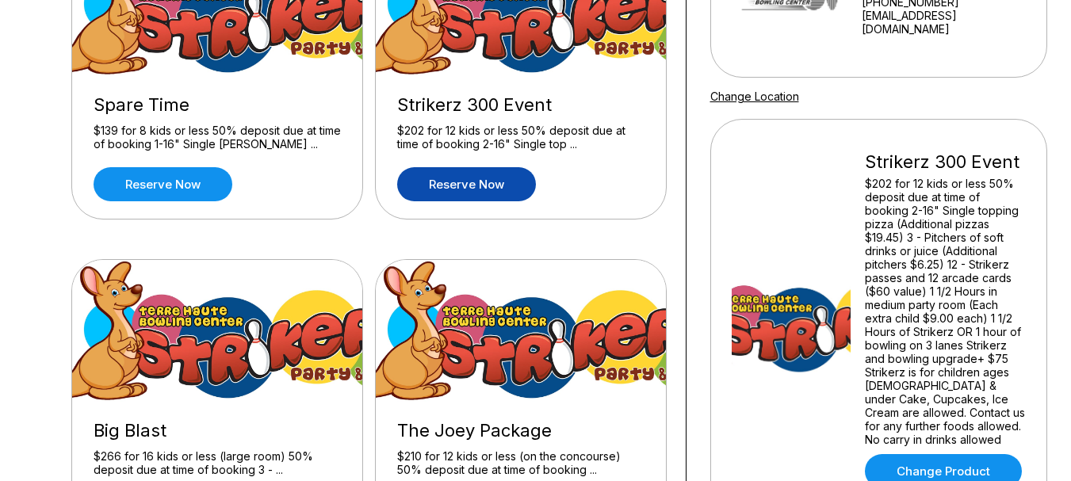
click at [500, 188] on link "Reserve now" at bounding box center [466, 184] width 139 height 34
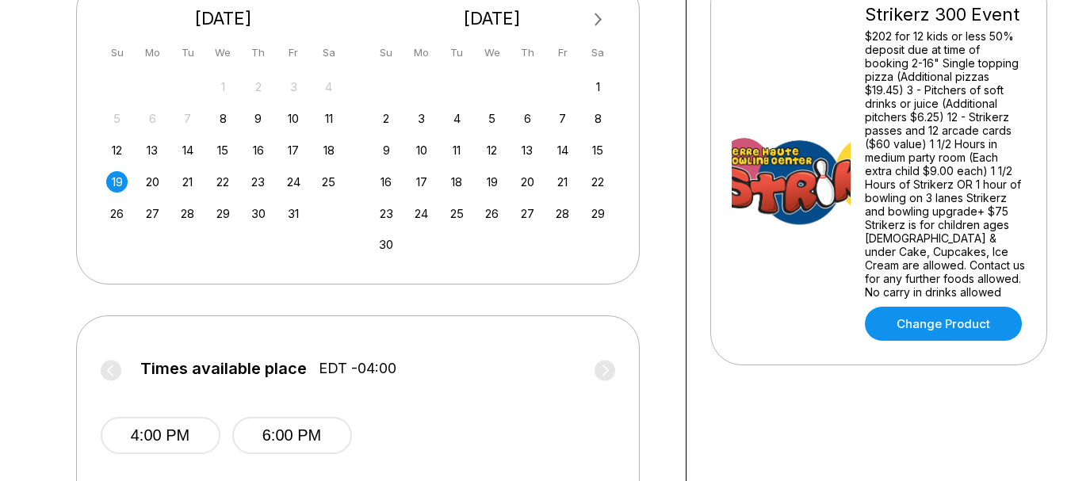
scroll to position [396, 0]
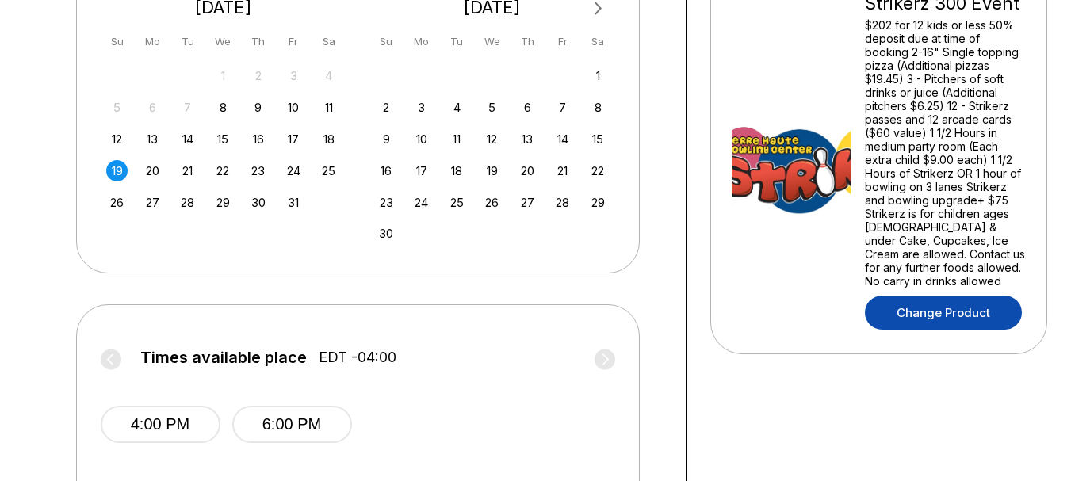
click at [969, 303] on link "Change Product" at bounding box center [943, 313] width 157 height 34
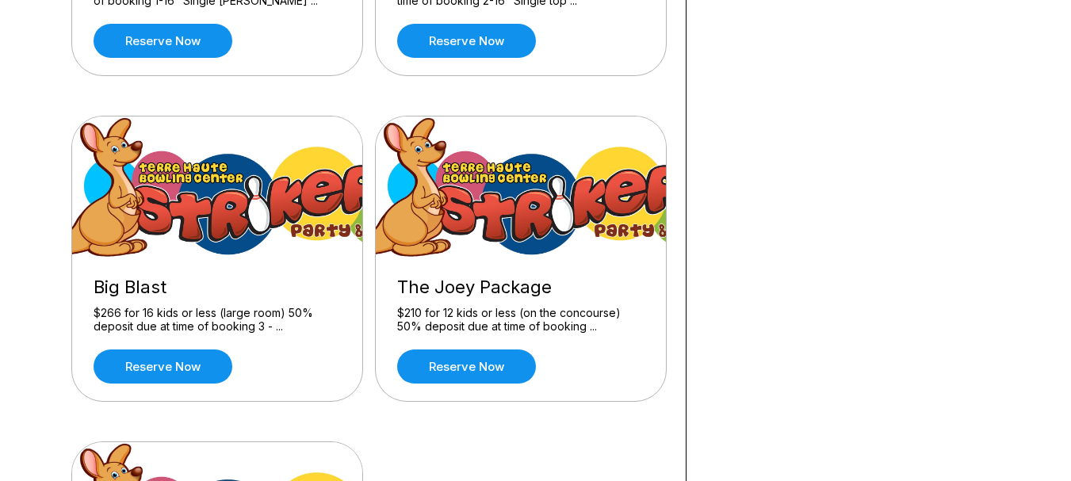
scroll to position [396, 0]
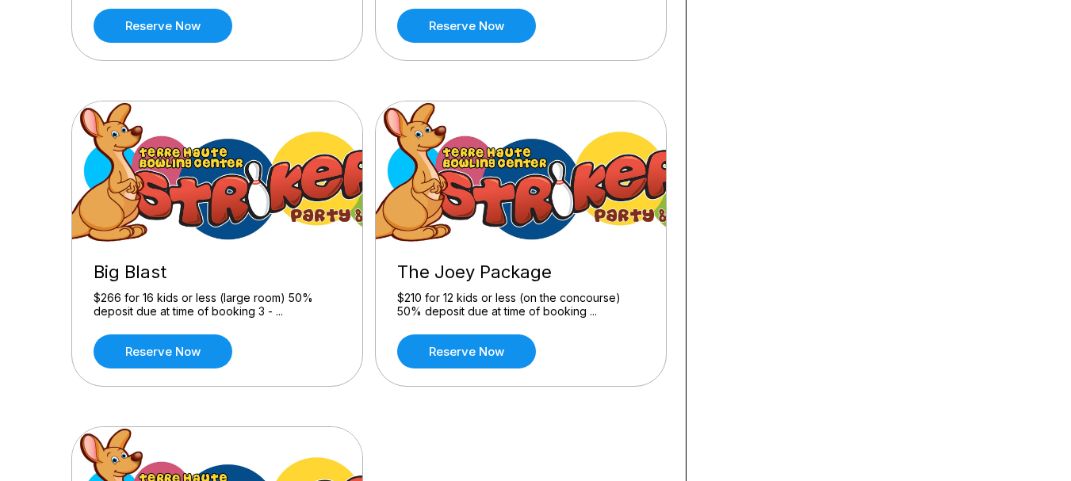
click at [203, 205] on img at bounding box center [218, 172] width 292 height 143
click at [187, 351] on link "Reserve now" at bounding box center [163, 351] width 139 height 34
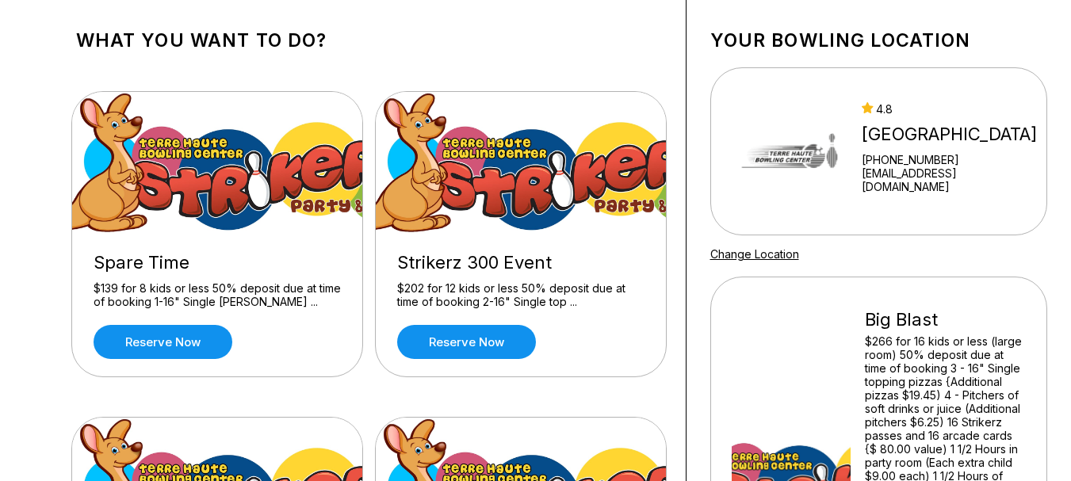
scroll to position [79, 0]
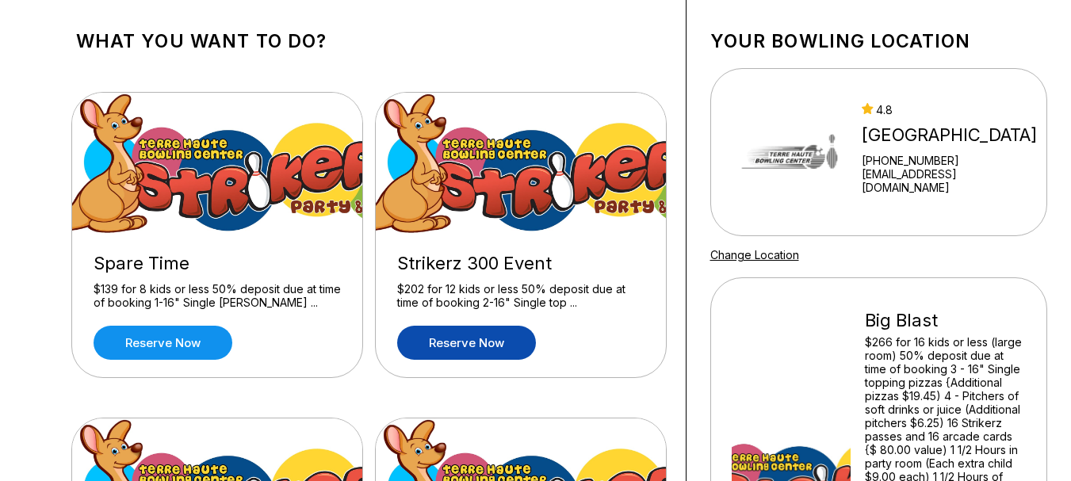
click at [473, 338] on link "Reserve now" at bounding box center [466, 343] width 139 height 34
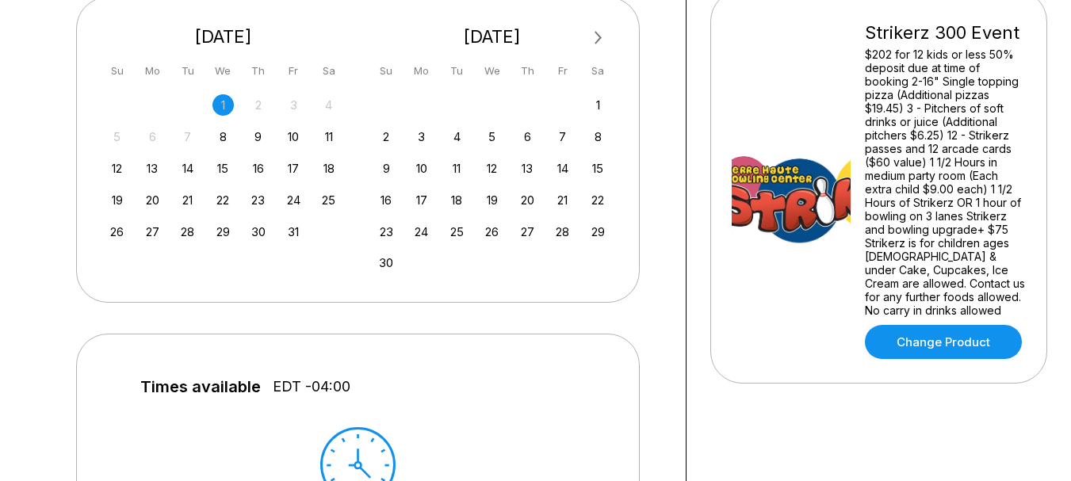
scroll to position [317, 0]
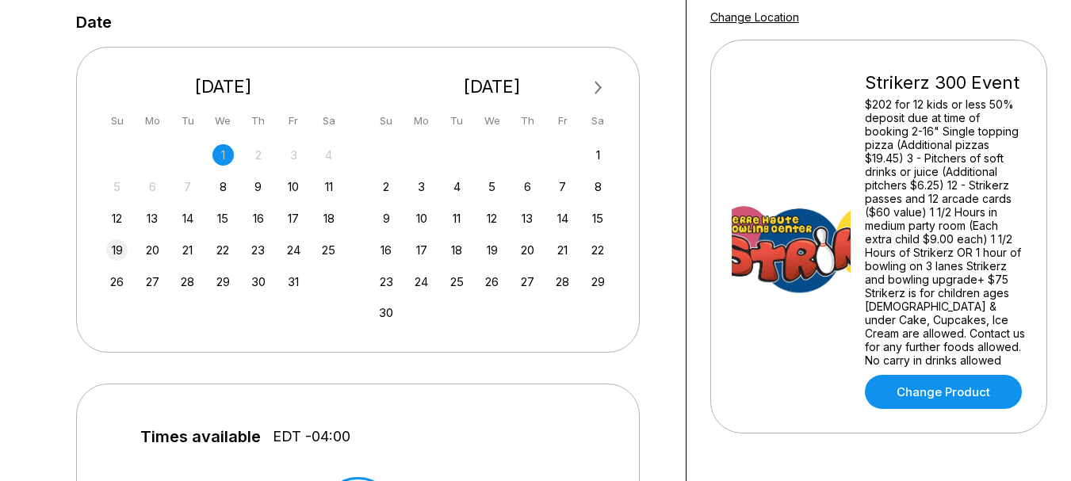
click at [115, 246] on div "19" at bounding box center [116, 249] width 21 height 21
click at [325, 250] on div "25" at bounding box center [328, 249] width 21 height 21
click at [120, 277] on div "26" at bounding box center [116, 281] width 21 height 21
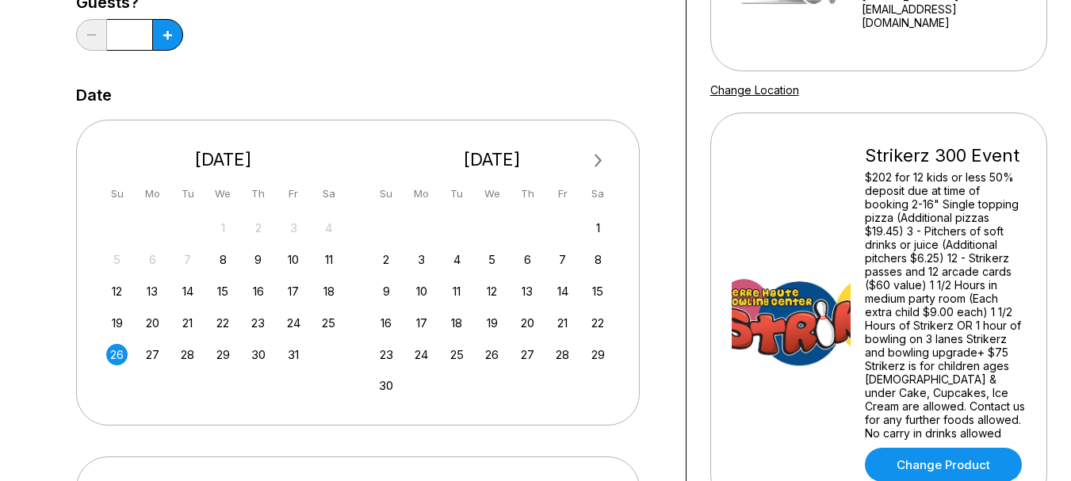
scroll to position [396, 0]
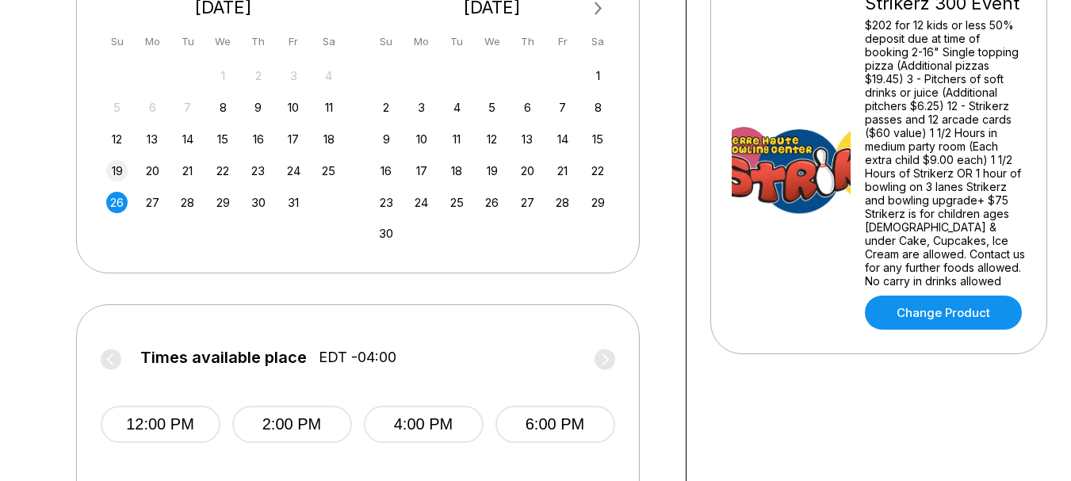
click at [114, 168] on div "19" at bounding box center [116, 170] width 21 height 21
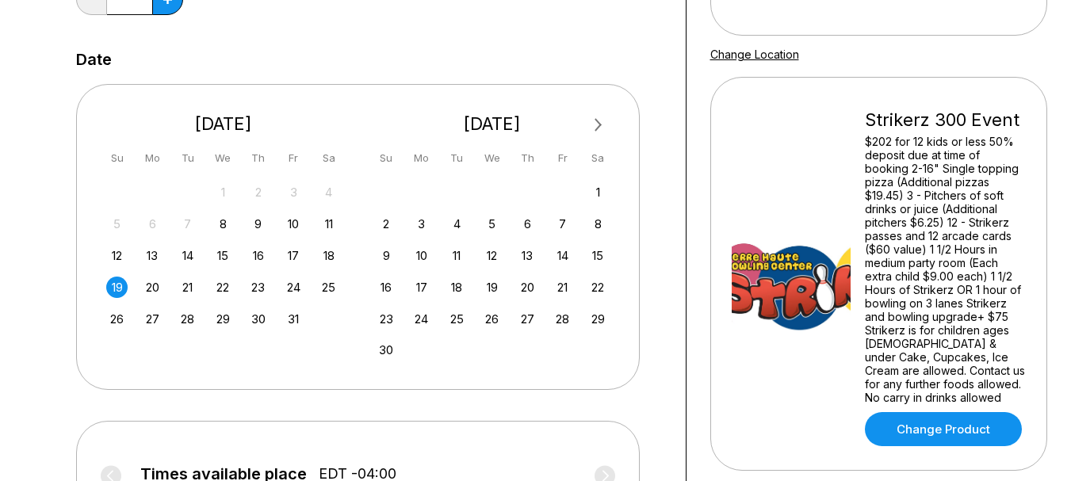
scroll to position [317, 0]
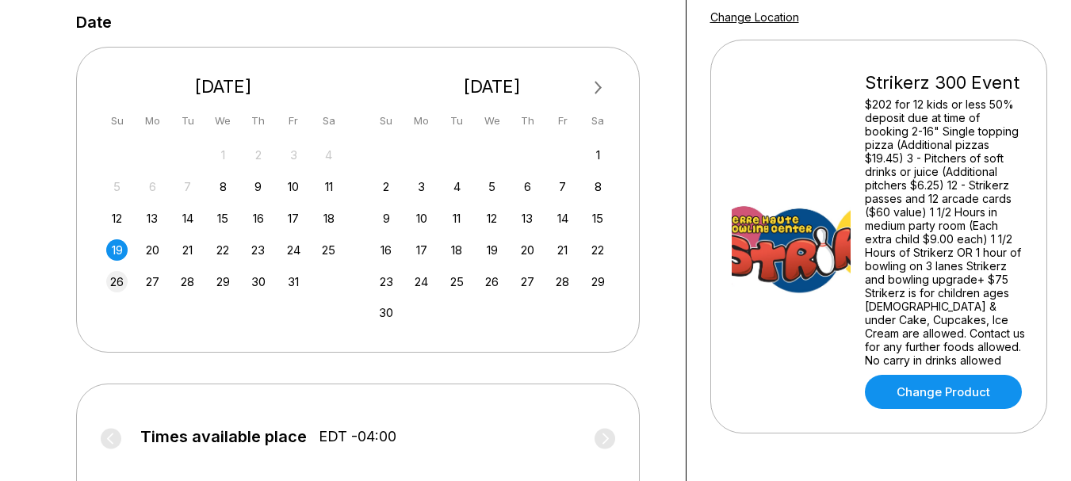
click at [116, 285] on div "26" at bounding box center [116, 281] width 21 height 21
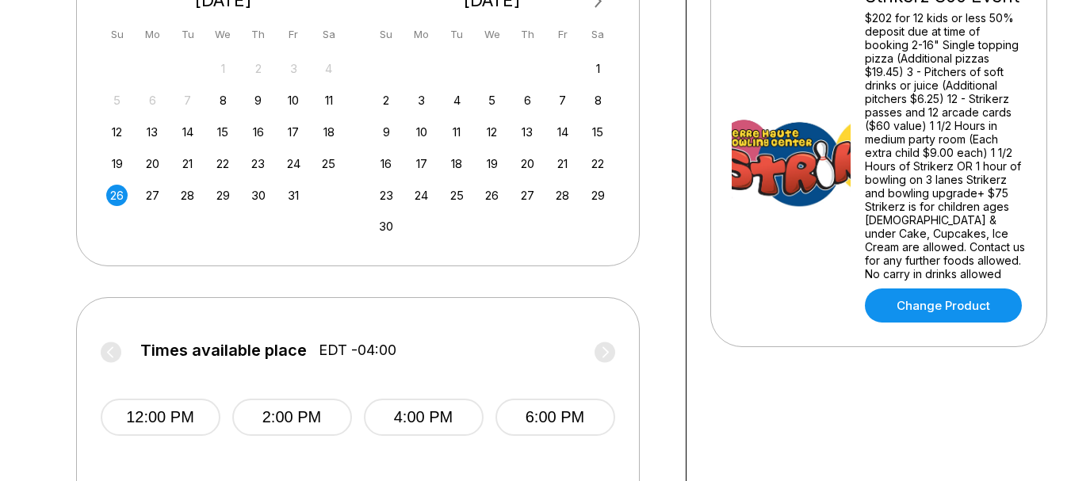
scroll to position [396, 0]
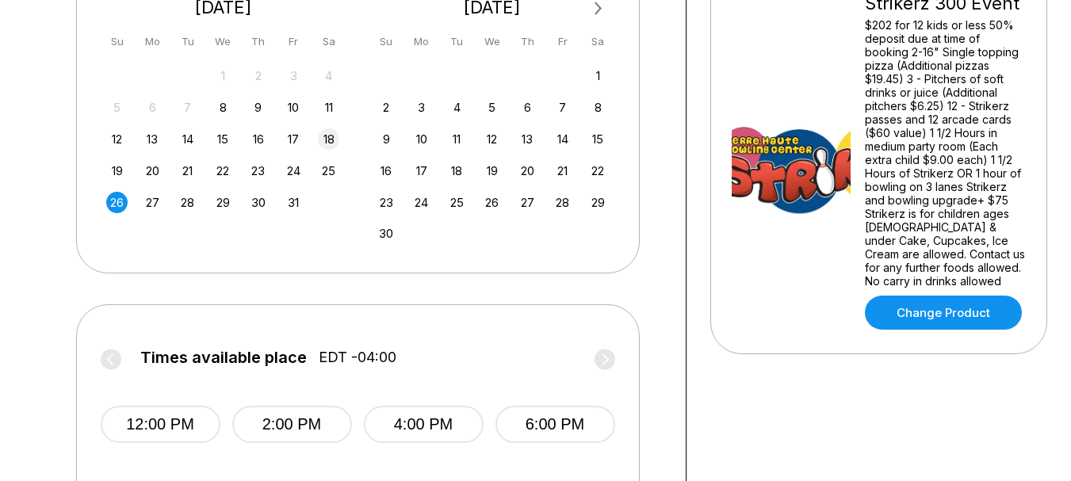
click at [327, 140] on div "18" at bounding box center [328, 138] width 21 height 21
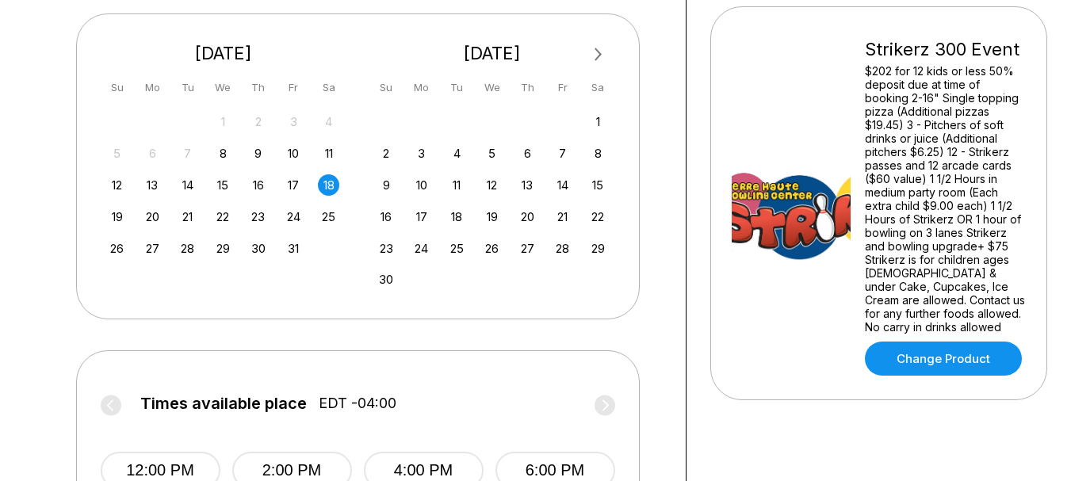
scroll to position [317, 0]
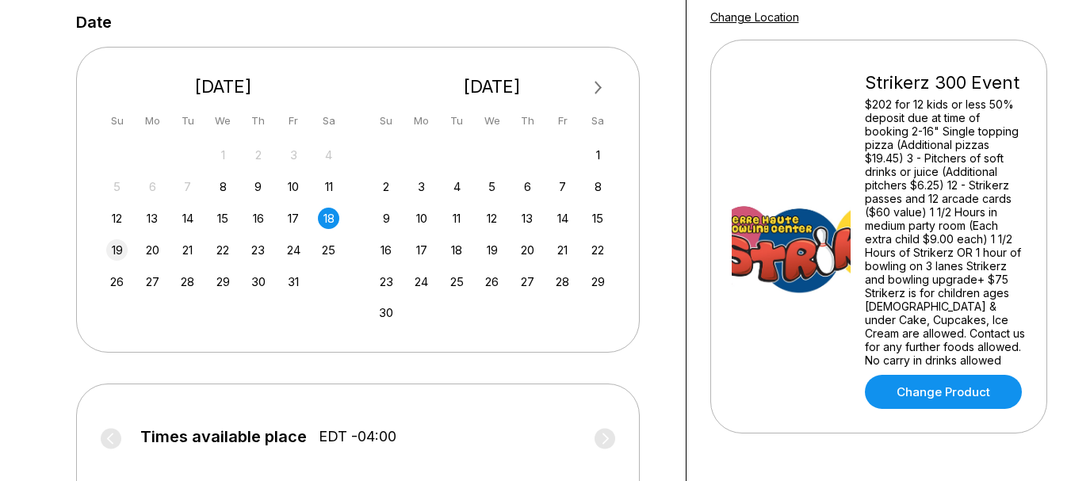
click at [120, 243] on div "19" at bounding box center [116, 249] width 21 height 21
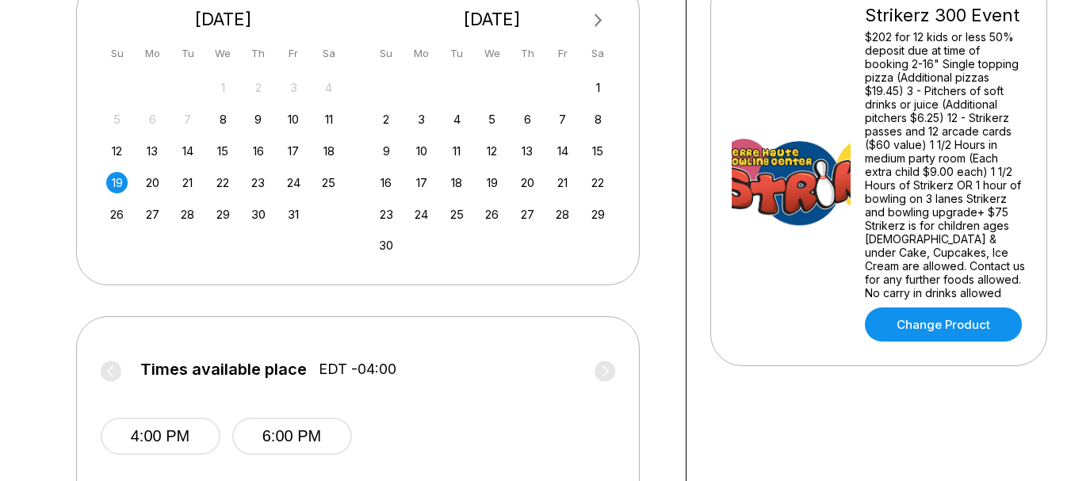
scroll to position [396, 0]
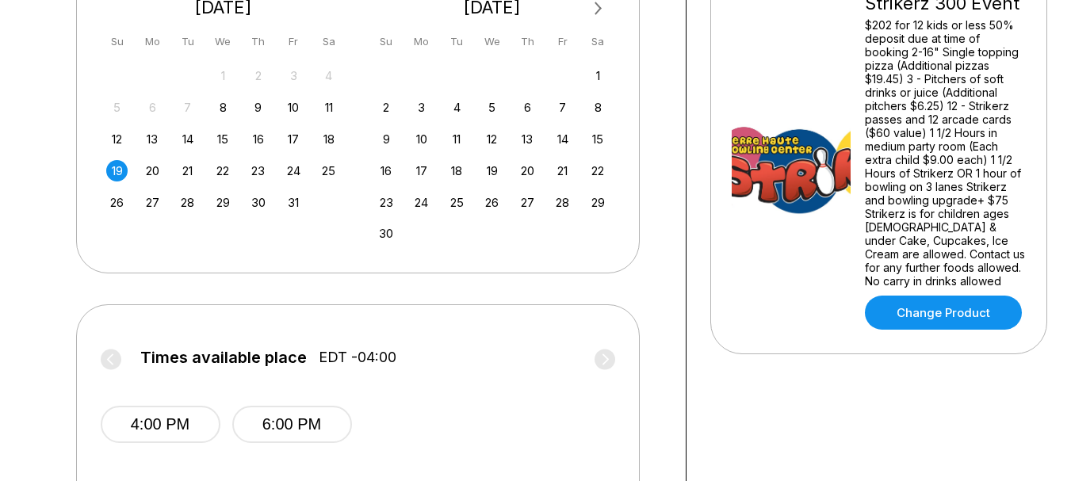
click at [171, 444] on span "4:00 PM" at bounding box center [161, 437] width 120 height 63
click at [166, 429] on button "4:00 PM" at bounding box center [161, 424] width 120 height 37
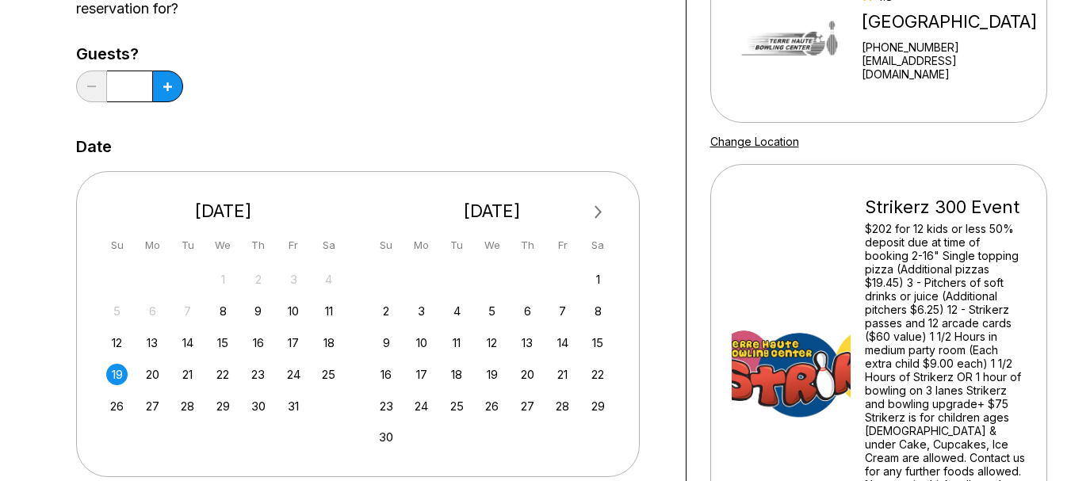
scroll to position [0, 0]
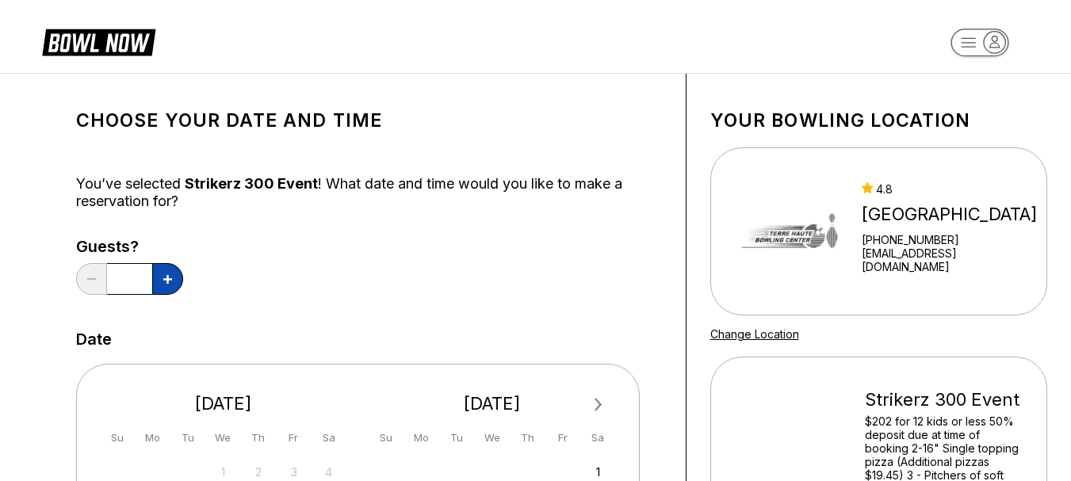
click at [157, 282] on button at bounding box center [167, 279] width 31 height 32
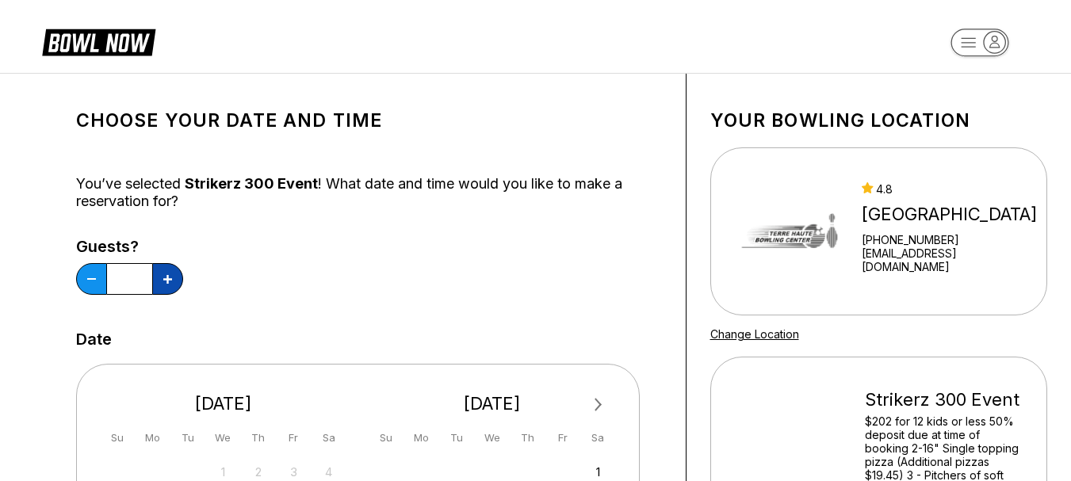
click at [157, 282] on button at bounding box center [167, 279] width 31 height 32
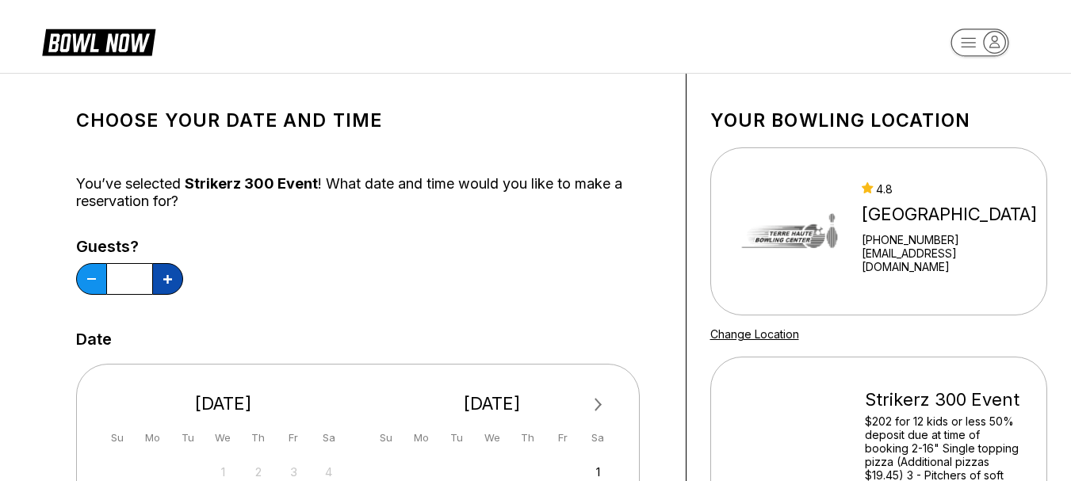
click at [157, 282] on button at bounding box center [167, 279] width 31 height 32
type input "**"
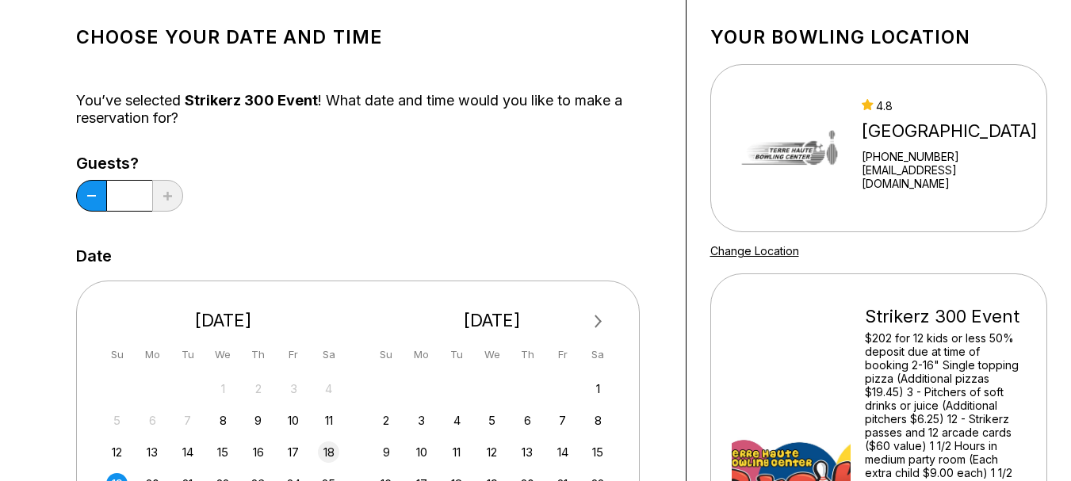
scroll to position [396, 0]
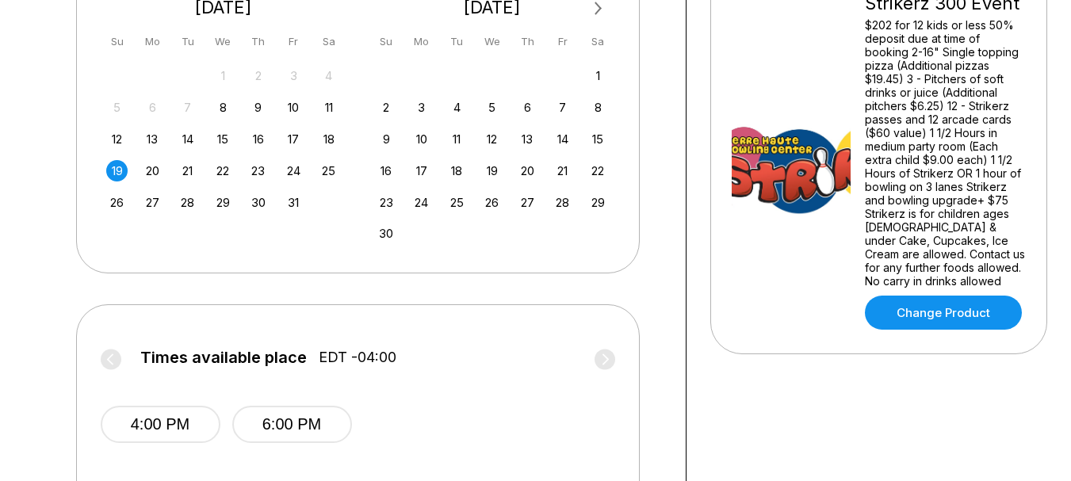
click at [151, 159] on div "19 20 21 22 23 24 25" at bounding box center [224, 170] width 238 height 24
click at [153, 165] on div "20" at bounding box center [152, 170] width 21 height 21
click at [124, 170] on div "19" at bounding box center [116, 170] width 21 height 21
click at [292, 109] on div "10" at bounding box center [293, 107] width 21 height 21
click at [105, 171] on div "19 20 21 22 23 24 25" at bounding box center [224, 170] width 238 height 24
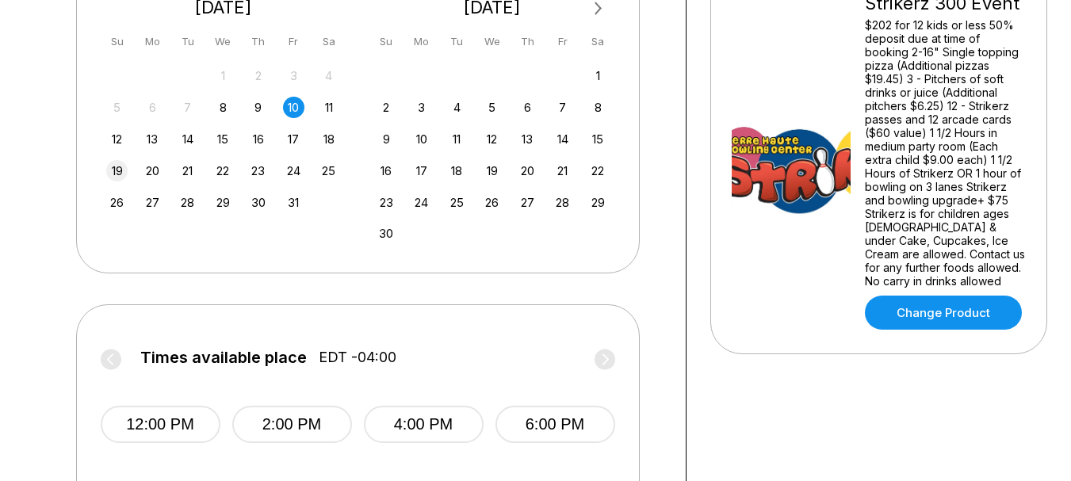
click at [116, 166] on div "19" at bounding box center [116, 170] width 21 height 21
click at [333, 171] on div "25" at bounding box center [328, 170] width 21 height 21
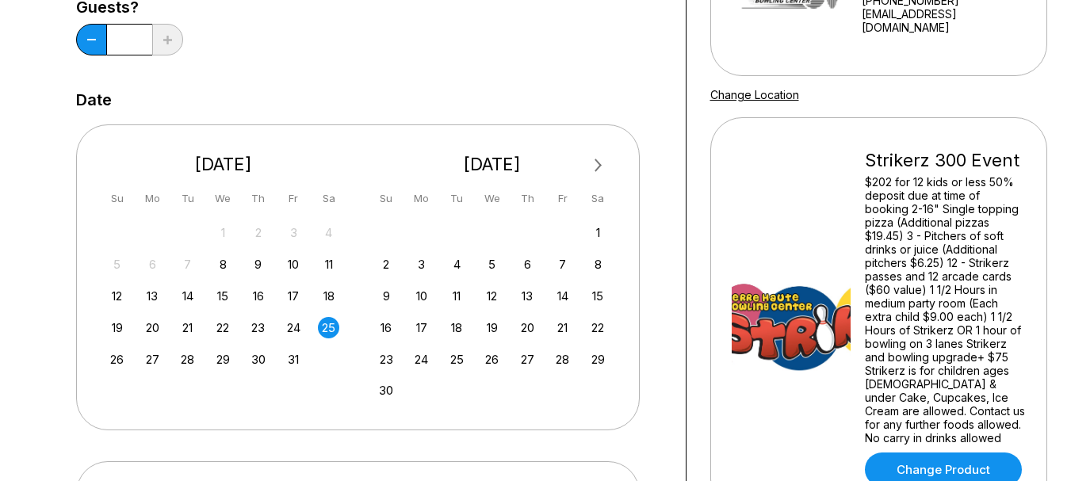
scroll to position [238, 0]
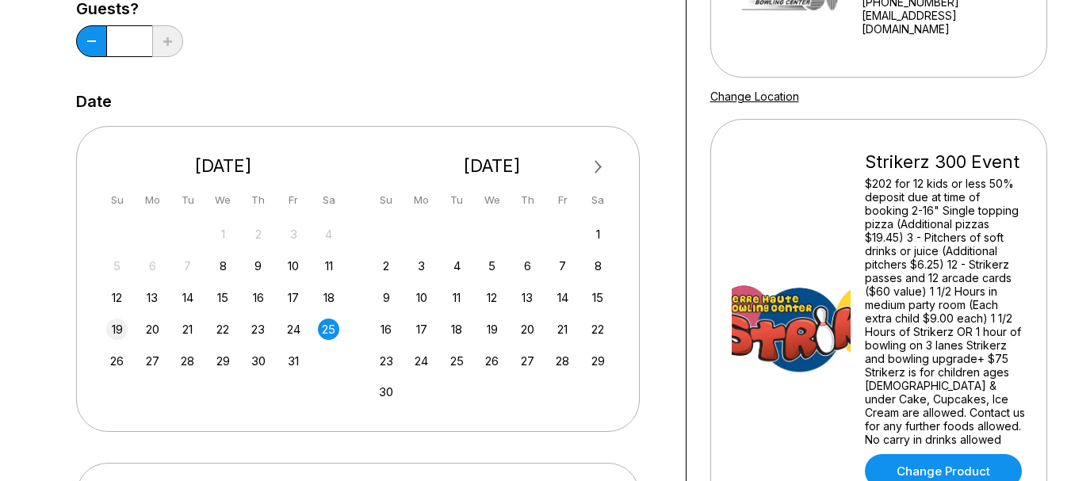
click at [110, 329] on div "19" at bounding box center [116, 329] width 21 height 21
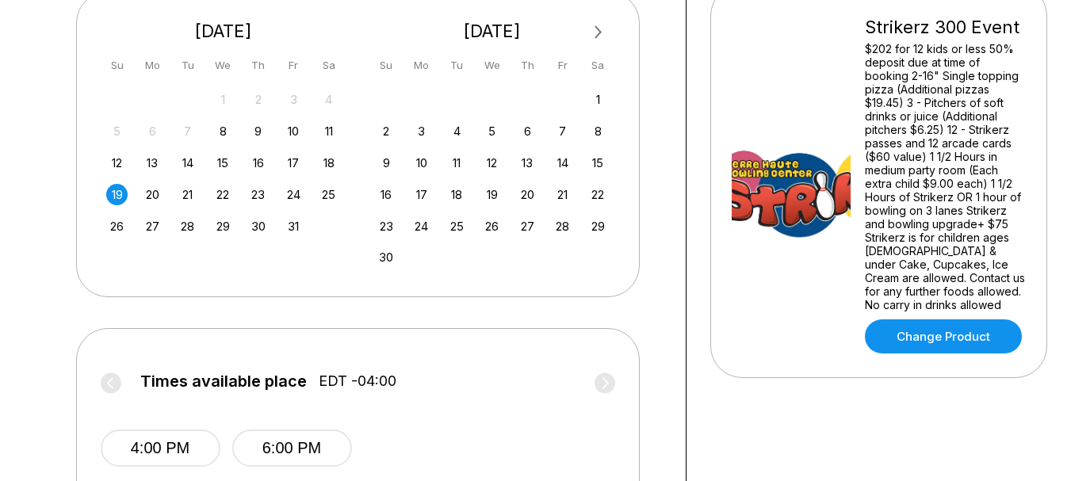
scroll to position [476, 0]
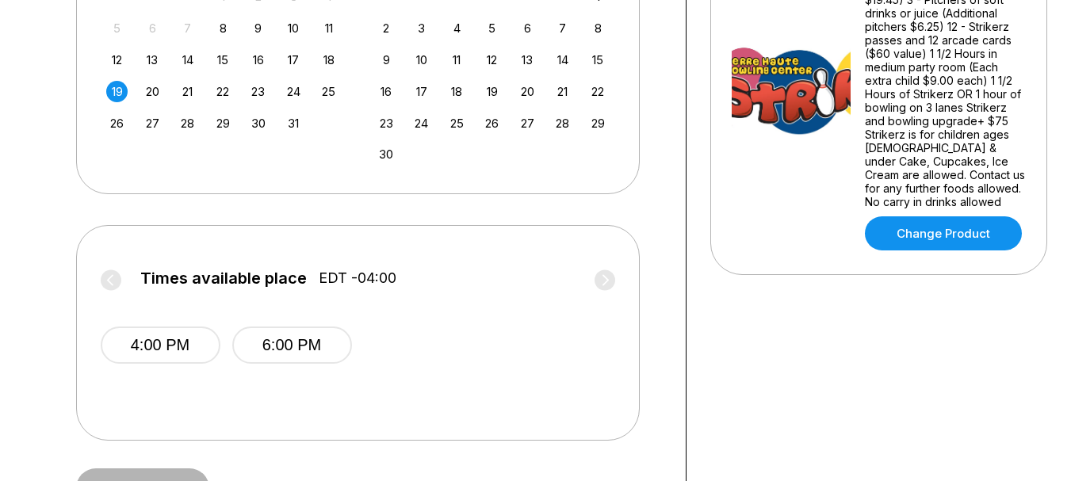
click at [113, 274] on label "Times available place EDT -04:00" at bounding box center [358, 281] width 514 height 25
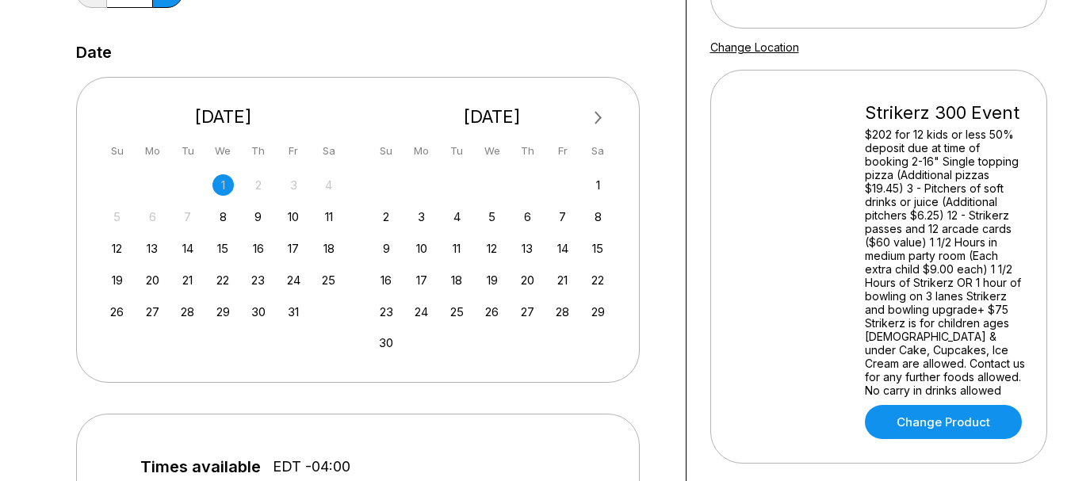
scroll to position [238, 0]
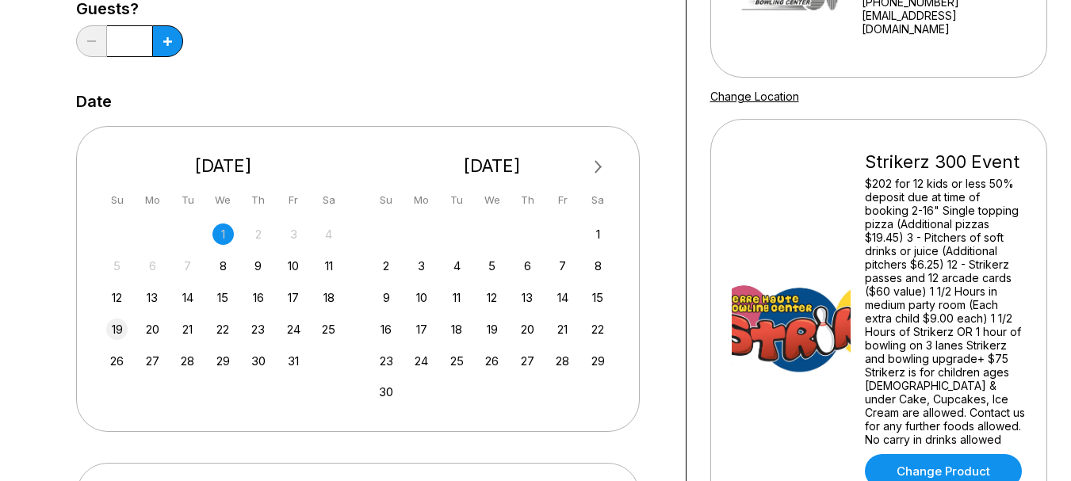
click at [117, 331] on div "19" at bounding box center [116, 329] width 21 height 21
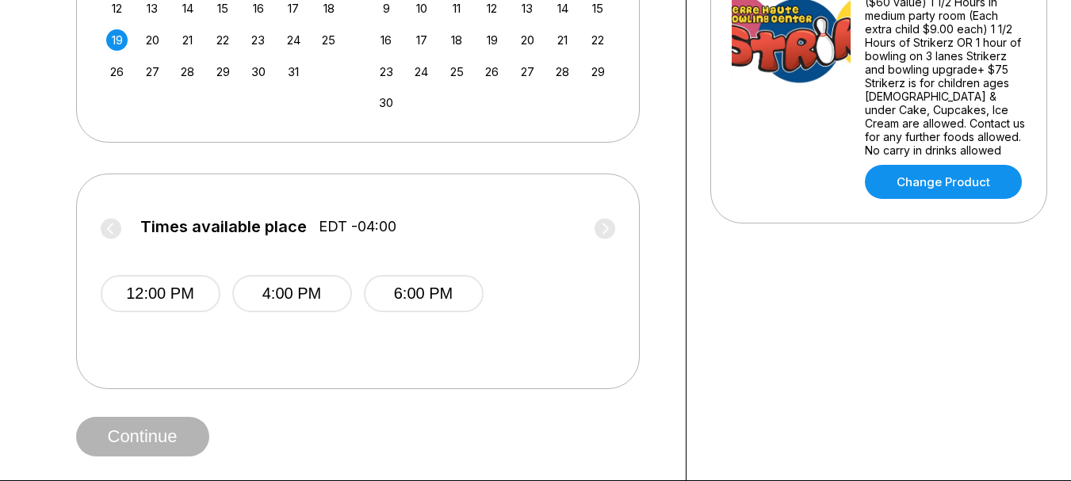
scroll to position [555, 0]
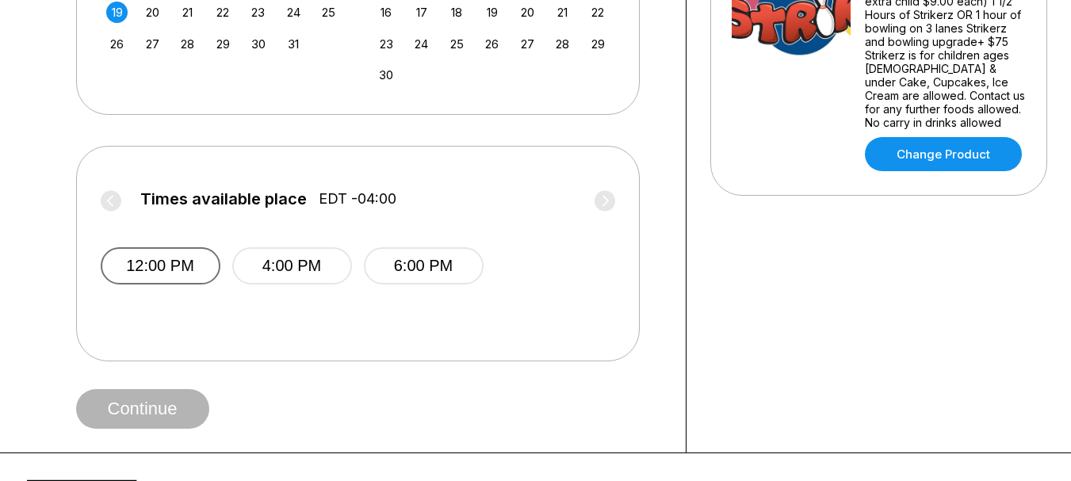
click at [169, 280] on button "12:00 PM" at bounding box center [161, 265] width 120 height 37
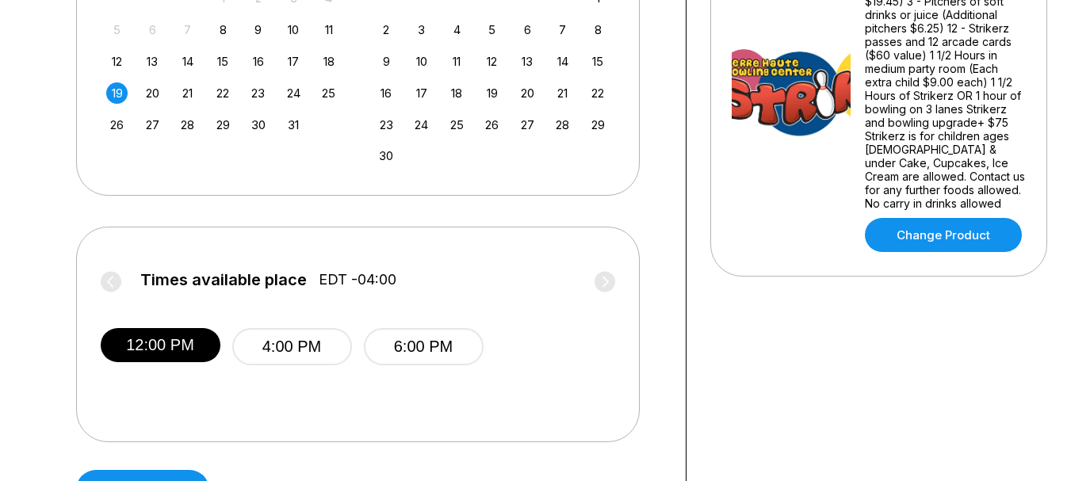
scroll to position [476, 0]
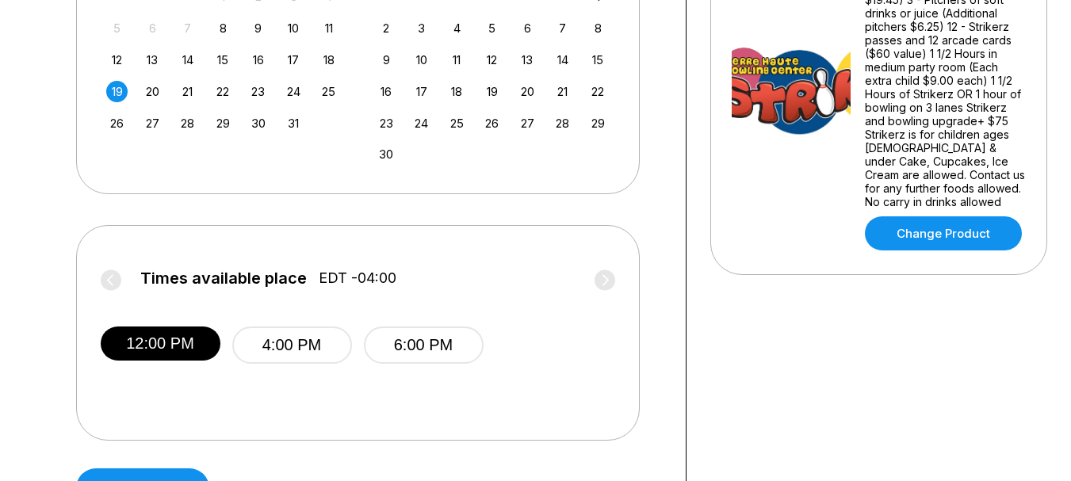
click at [0, 358] on div "Choose your Date and time You’ve selected Strikerz 300 Event ! What date and ti…" at bounding box center [535, 64] width 1071 height 935
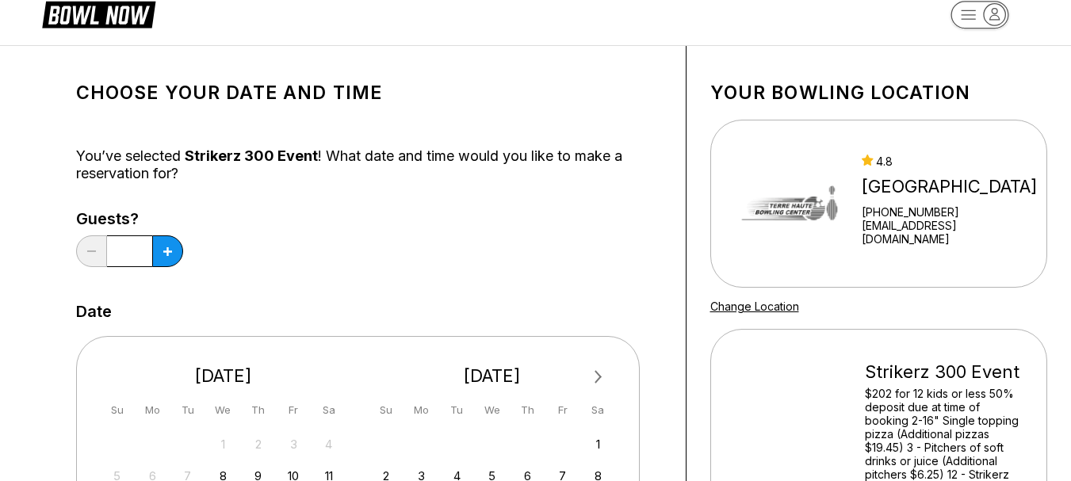
scroll to position [0, 0]
